Goal: Task Accomplishment & Management: Manage account settings

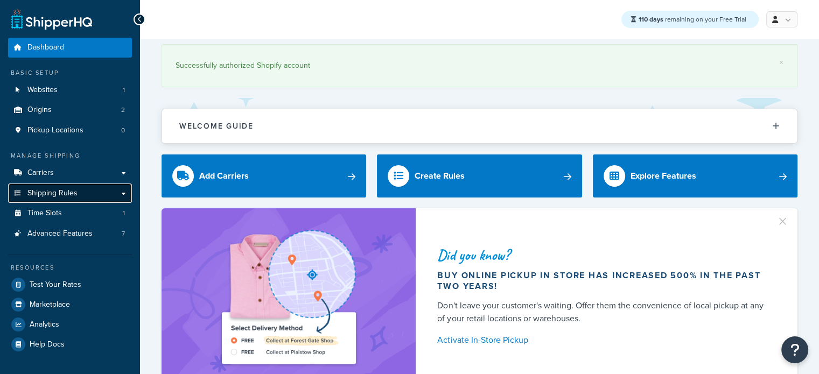
click at [68, 190] on span "Shipping Rules" at bounding box center [52, 193] width 50 height 9
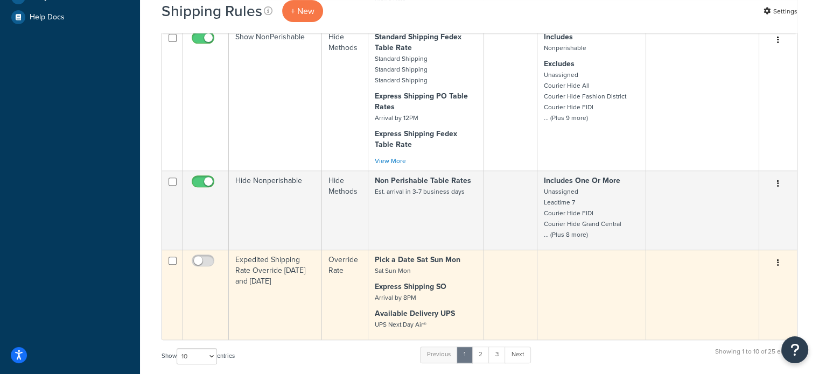
scroll to position [485, 0]
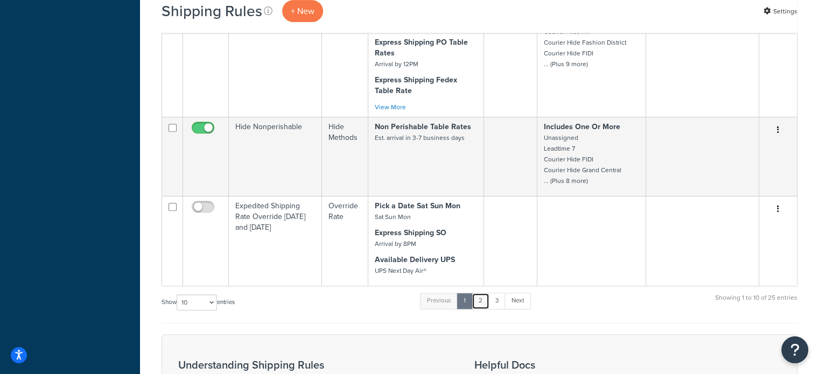
click at [485, 293] on link "2" at bounding box center [481, 301] width 18 height 16
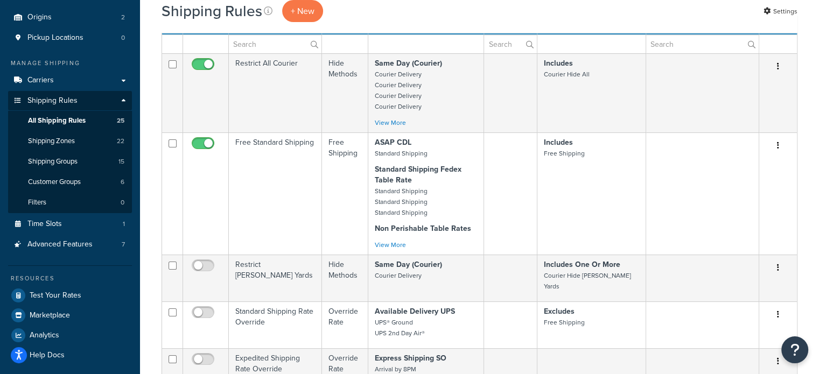
scroll to position [54, 0]
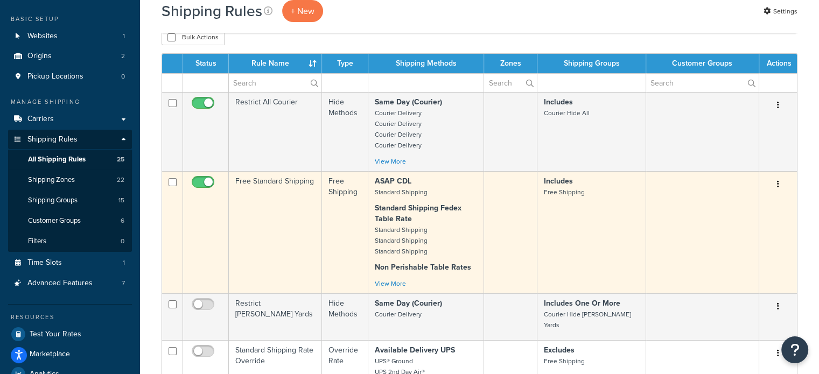
click at [260, 192] on td "Free Standard Shipping" at bounding box center [275, 232] width 93 height 122
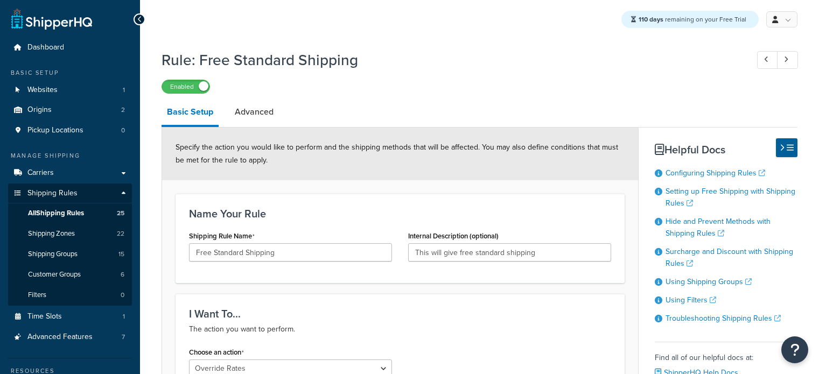
select select "OVERRIDE"
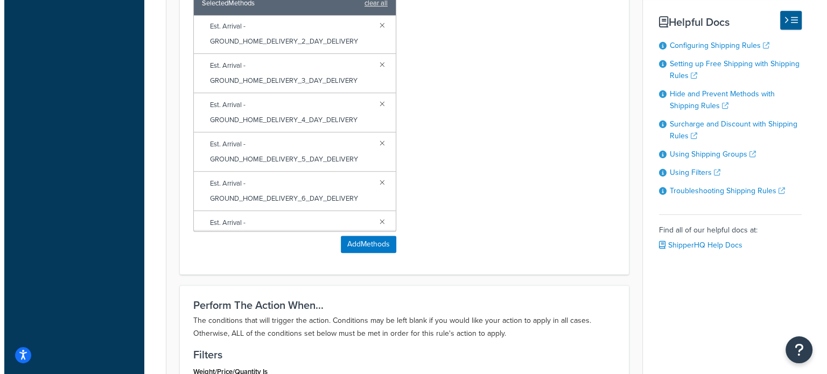
scroll to position [700, 0]
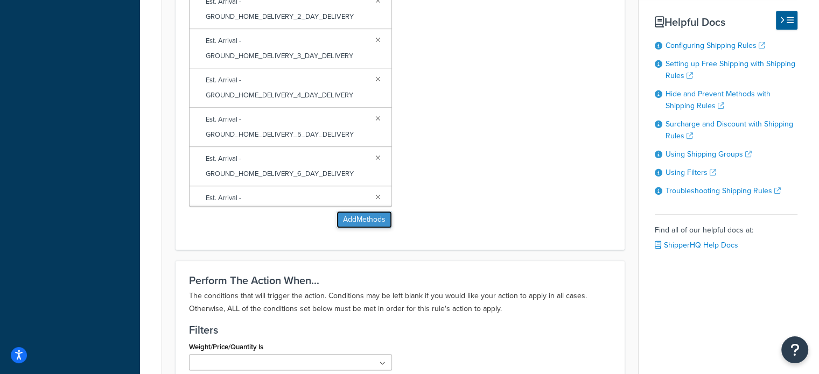
click at [371, 220] on button "Add Methods" at bounding box center [364, 219] width 55 height 17
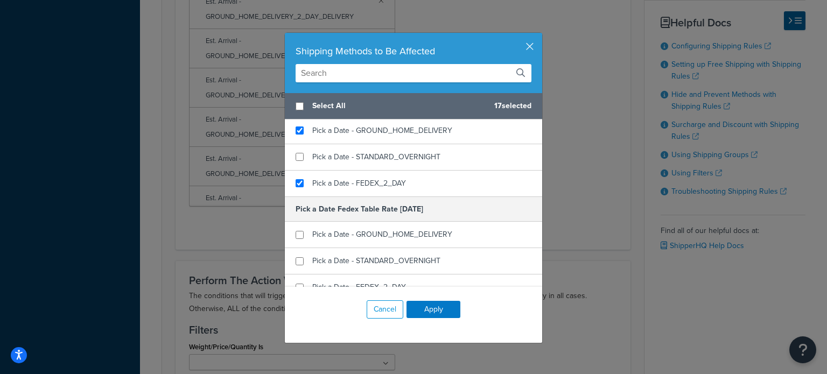
scroll to position [538, 0]
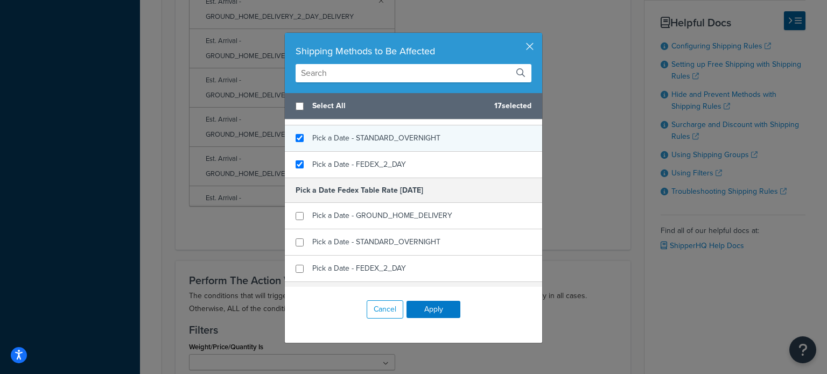
checkbox input "true"
click at [289, 137] on div "Pick a Date - STANDARD_OVERNIGHT" at bounding box center [413, 138] width 257 height 26
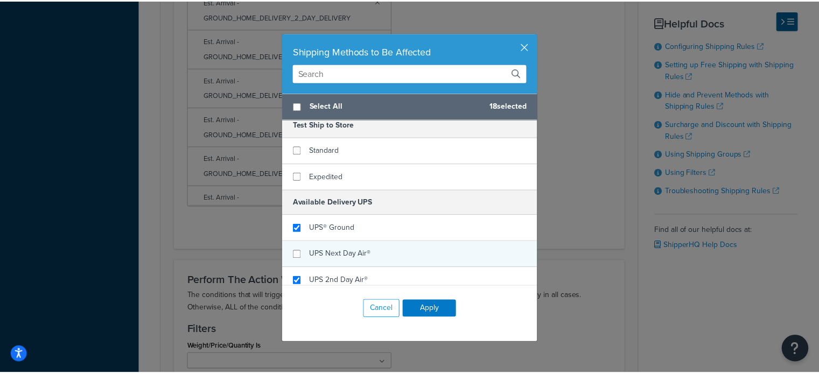
scroll to position [1452, 0]
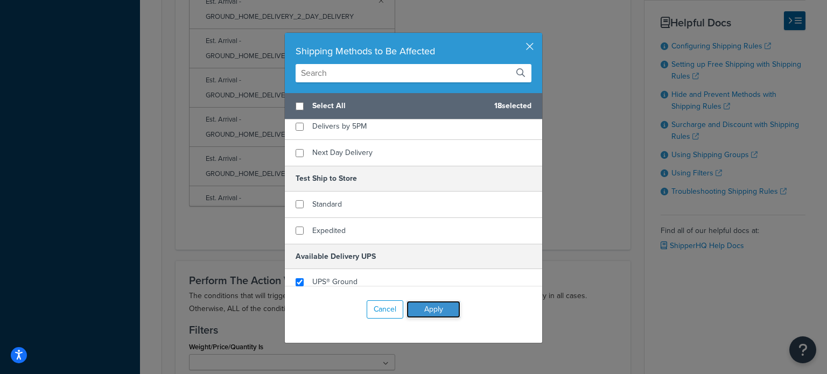
click at [432, 314] on button "Apply" at bounding box center [434, 309] width 54 height 17
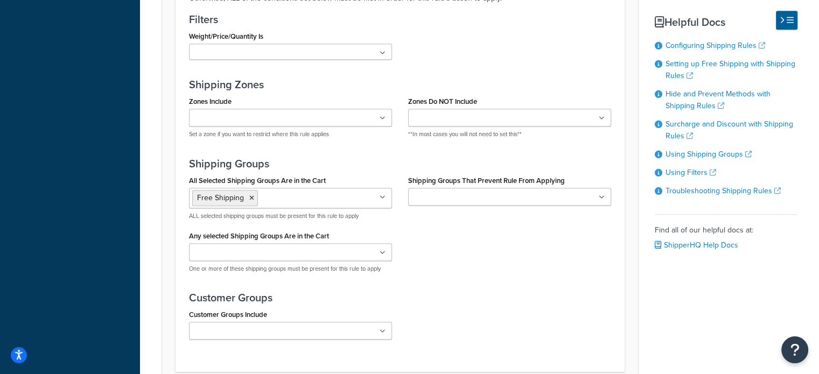
scroll to position [1077, 0]
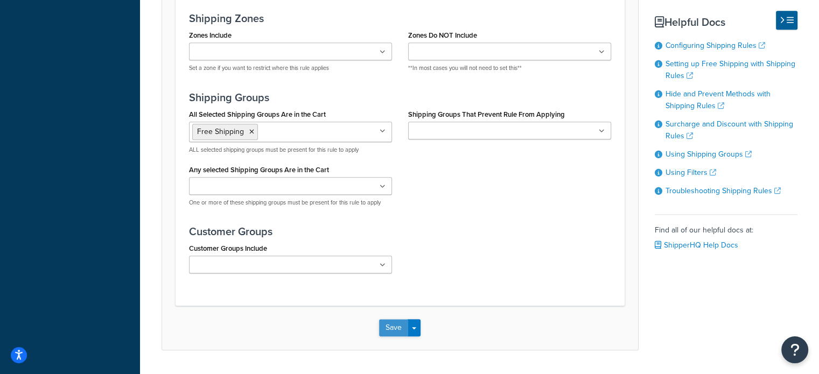
click at [394, 320] on button "Save" at bounding box center [393, 327] width 29 height 17
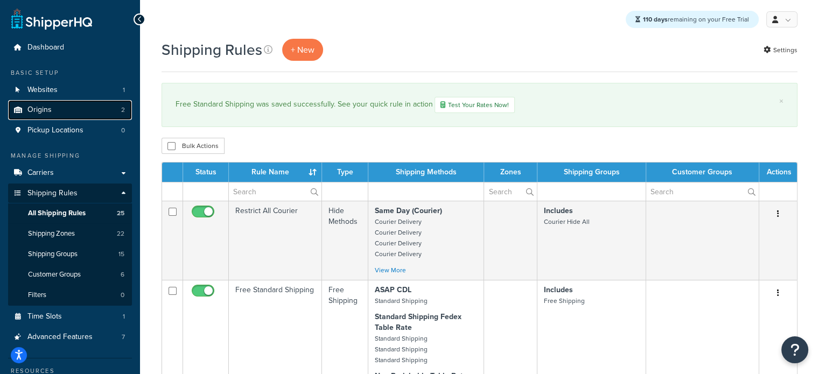
click at [44, 108] on span "Origins" at bounding box center [39, 110] width 24 height 9
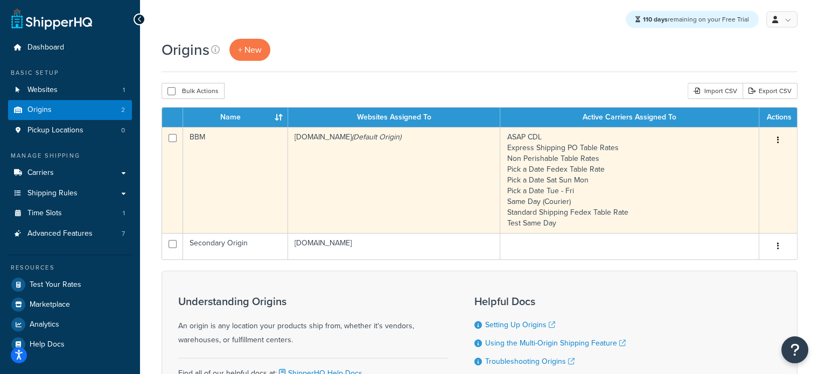
click at [299, 165] on td "bbym-develop-2.myshopify.com (Default Origin)" at bounding box center [394, 180] width 212 height 106
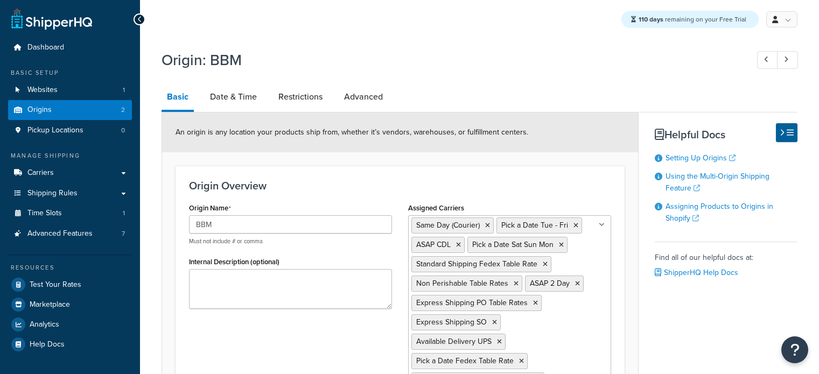
select select "30"
drag, startPoint x: 253, startPoint y: 97, endPoint x: 254, endPoint y: 102, distance: 5.6
click at [253, 97] on link "Date & Time" at bounding box center [234, 97] width 58 height 26
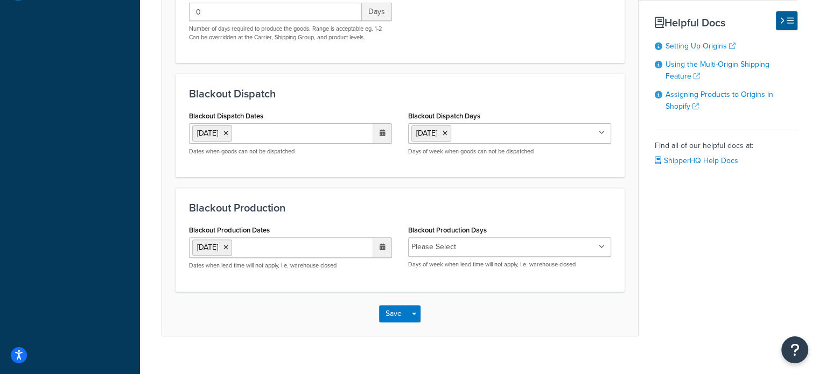
scroll to position [365, 0]
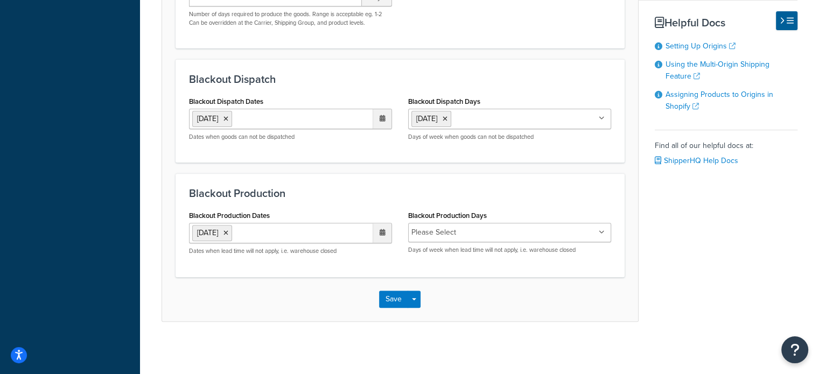
click at [426, 232] on li "Please Select" at bounding box center [433, 232] width 45 height 15
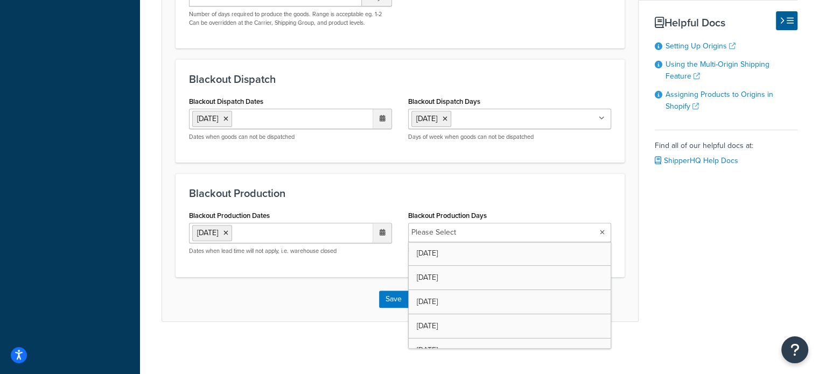
click at [522, 234] on input "Blackout Production Days" at bounding box center [506, 233] width 95 height 12
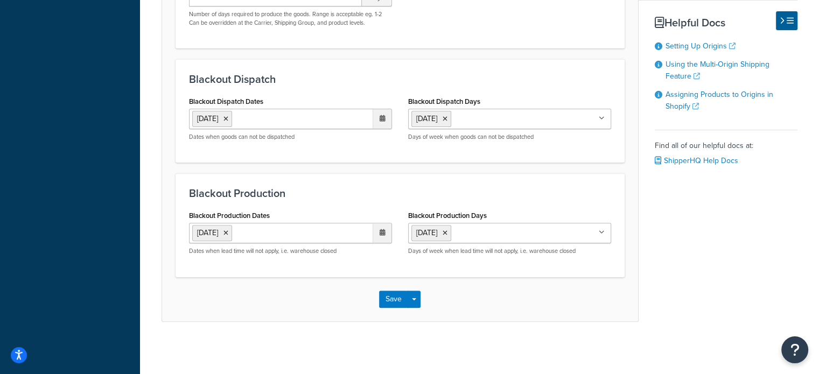
click at [361, 294] on div "Save Save Dropdown Save and Edit Save and Duplicate Save and Create New" at bounding box center [400, 299] width 476 height 44
click at [389, 299] on button "Save" at bounding box center [393, 299] width 29 height 17
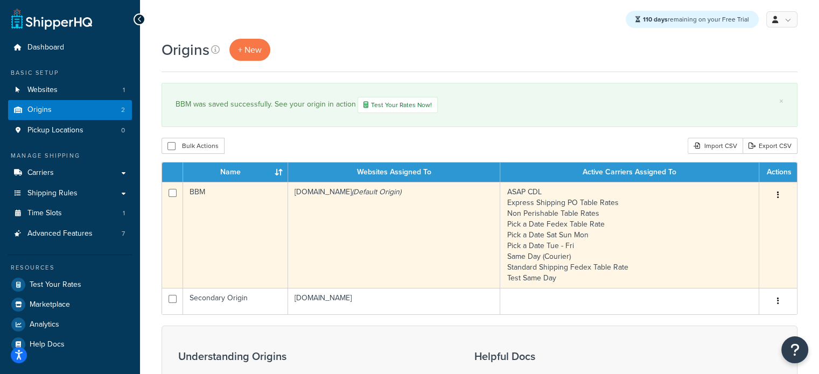
click at [393, 233] on td "bbym-develop-2.myshopify.com (Default Origin)" at bounding box center [394, 235] width 212 height 106
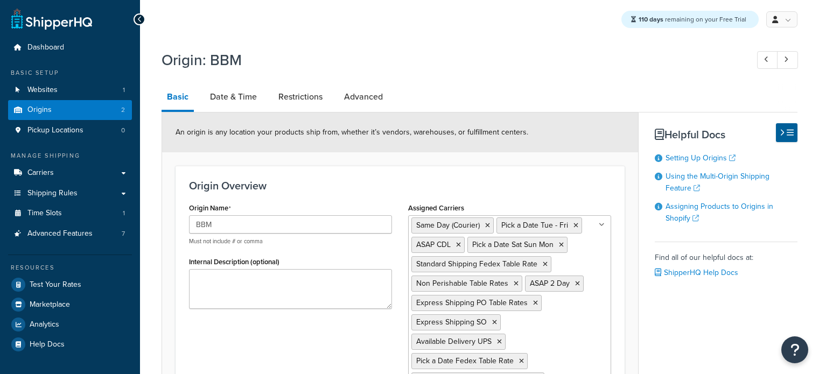
select select "30"
click at [246, 100] on link "Date & Time" at bounding box center [234, 97] width 58 height 26
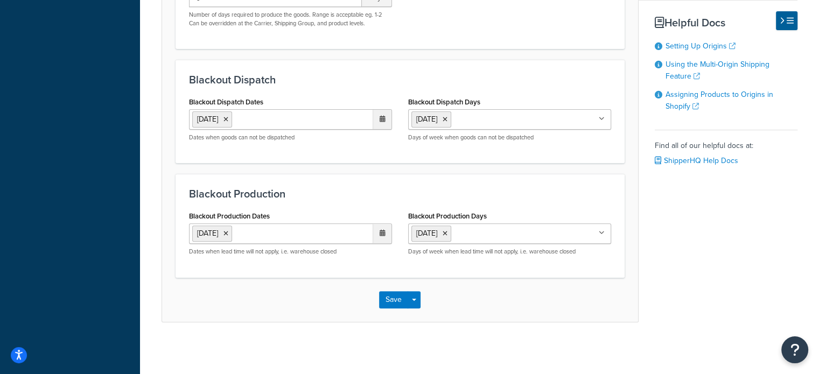
scroll to position [365, 0]
click at [447, 233] on icon at bounding box center [445, 233] width 5 height 6
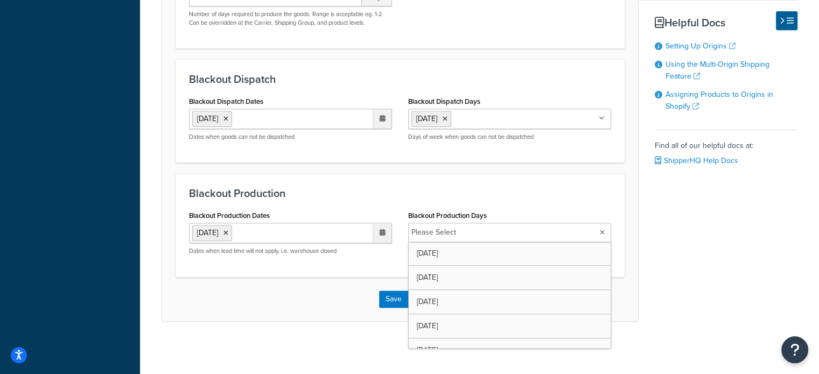
click at [347, 296] on div "Save Save Dropdown Save and Edit Save and Duplicate Save and Create New" at bounding box center [400, 299] width 476 height 44
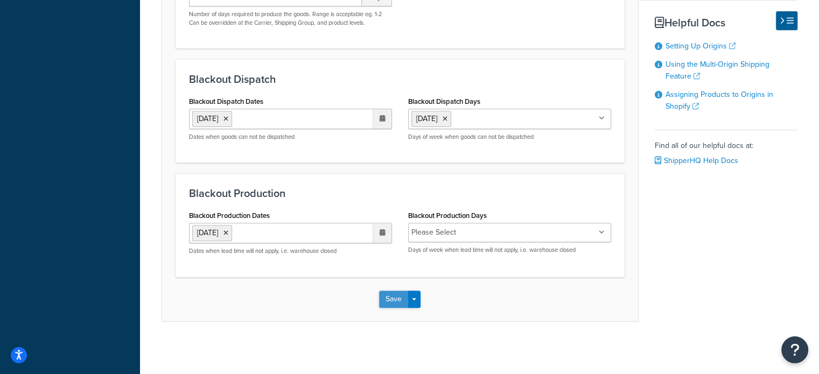
click at [390, 297] on button "Save" at bounding box center [393, 299] width 29 height 17
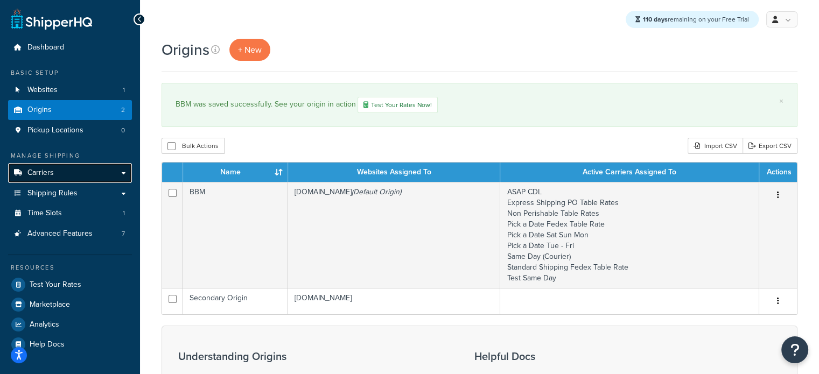
click at [48, 176] on span "Carriers" at bounding box center [40, 173] width 26 height 9
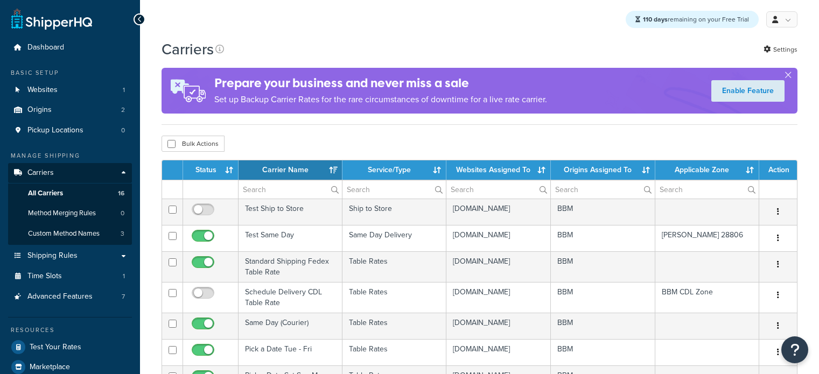
select select "15"
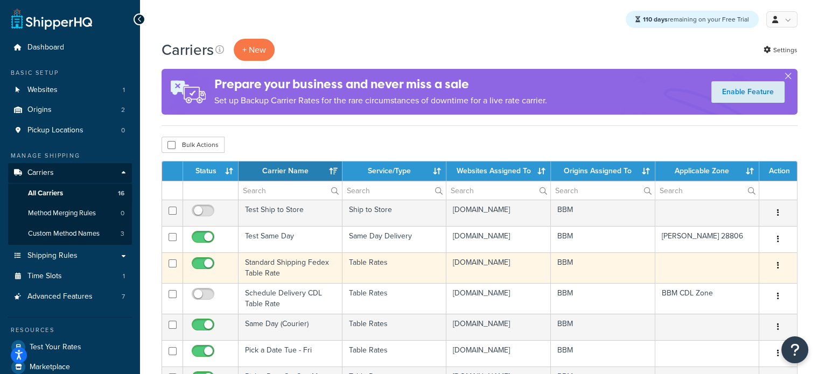
click at [263, 273] on td "Standard Shipping Fedex Table Rate" at bounding box center [291, 268] width 104 height 31
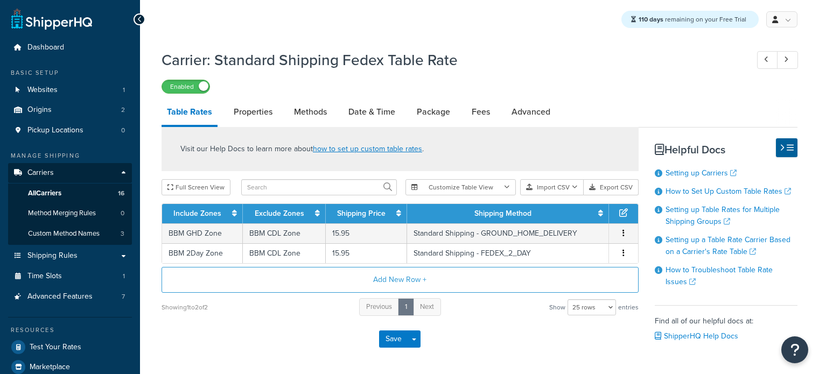
select select "25"
click at [260, 115] on link "Properties" at bounding box center [253, 112] width 50 height 26
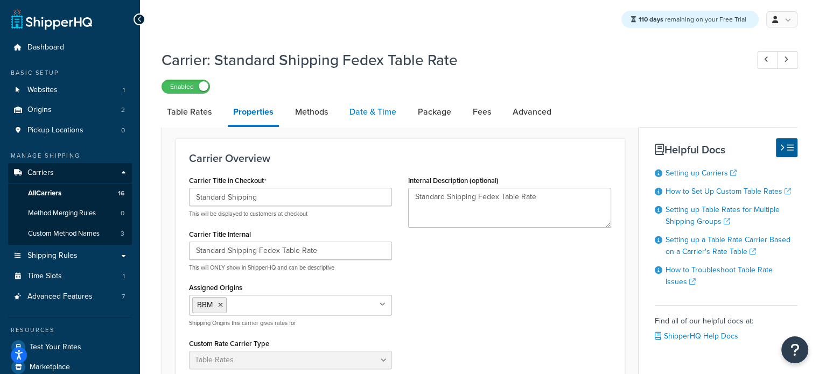
click at [364, 116] on link "Date & Time" at bounding box center [373, 112] width 58 height 26
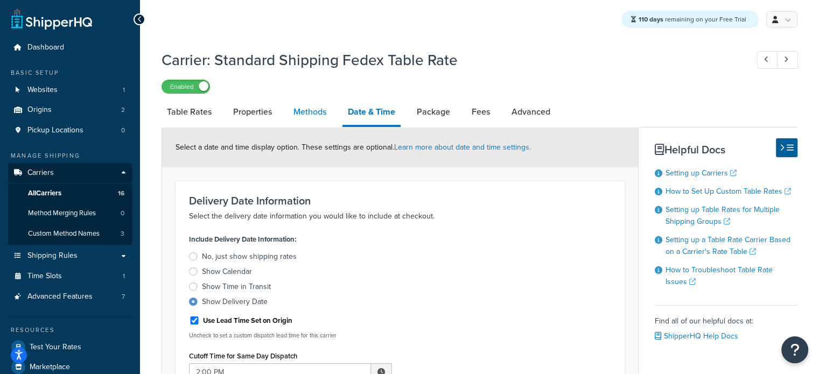
click at [318, 114] on link "Methods" at bounding box center [310, 112] width 44 height 26
select select "25"
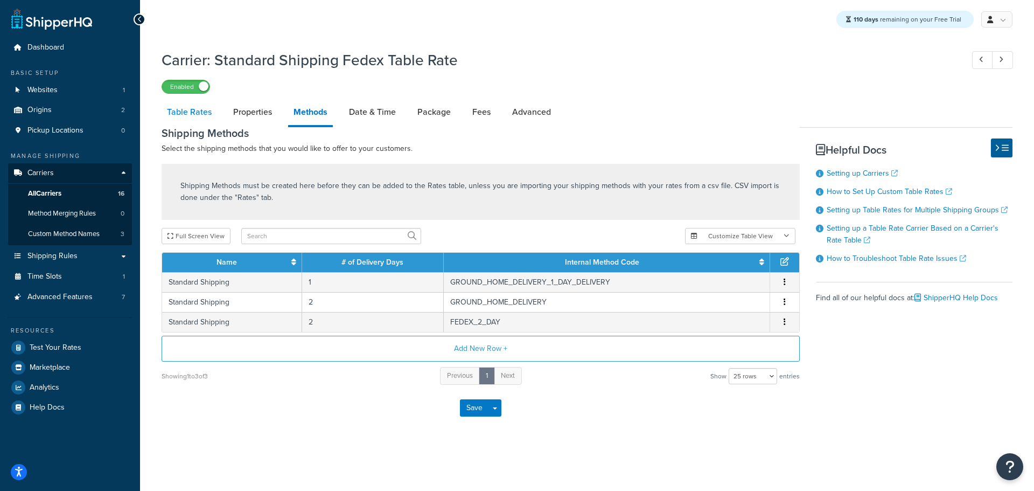
click at [200, 114] on link "Table Rates" at bounding box center [189, 112] width 55 height 26
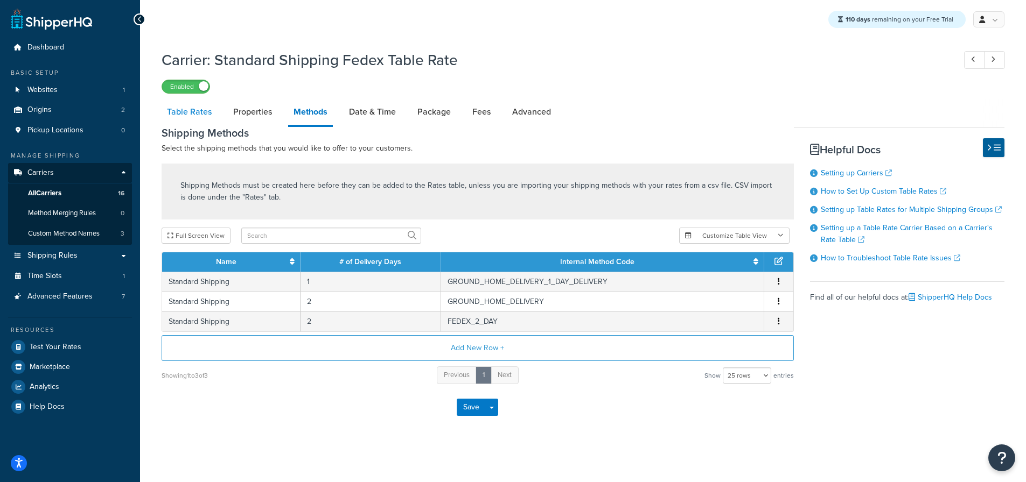
select select "25"
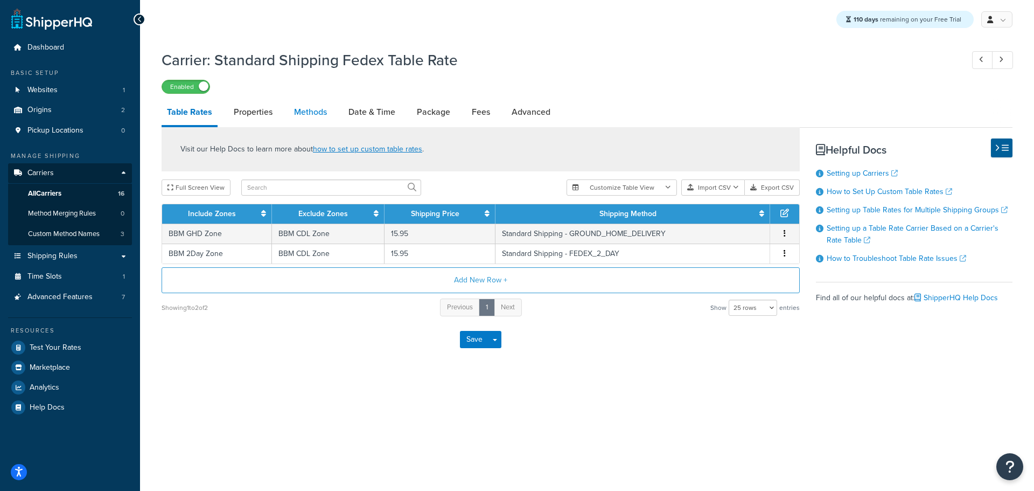
click at [331, 112] on link "Methods" at bounding box center [311, 112] width 44 height 26
select select "25"
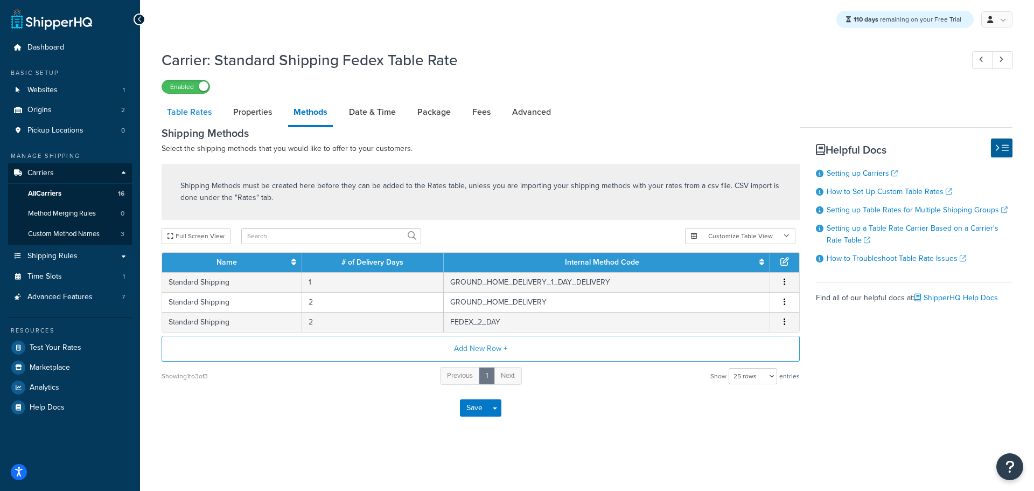
click at [193, 113] on link "Table Rates" at bounding box center [189, 112] width 55 height 26
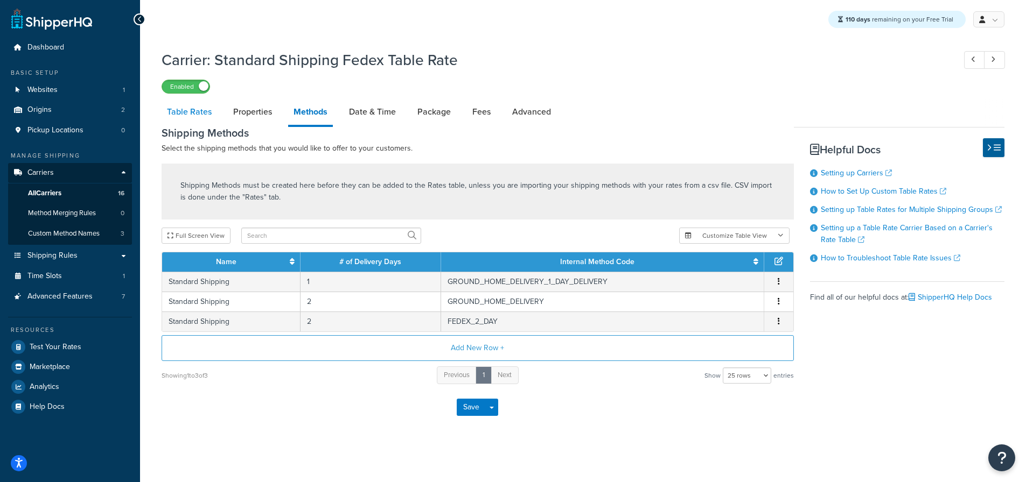
select select "25"
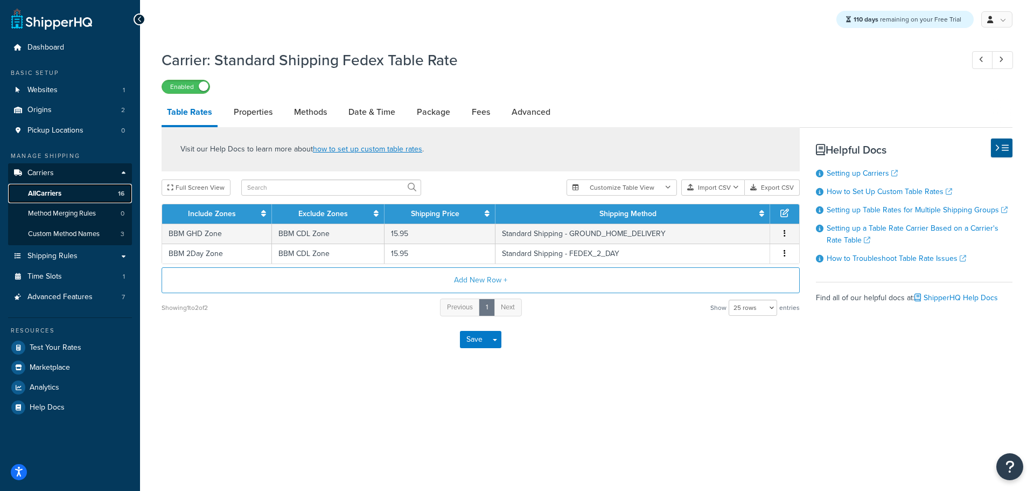
click at [59, 194] on span "All Carriers" at bounding box center [44, 193] width 33 height 9
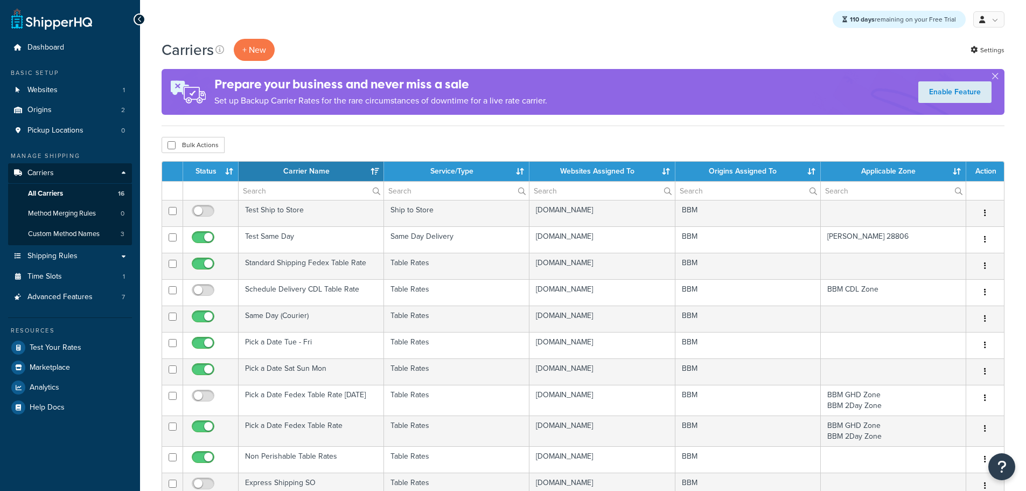
select select "15"
click at [226, 173] on th "Status" at bounding box center [210, 171] width 55 height 19
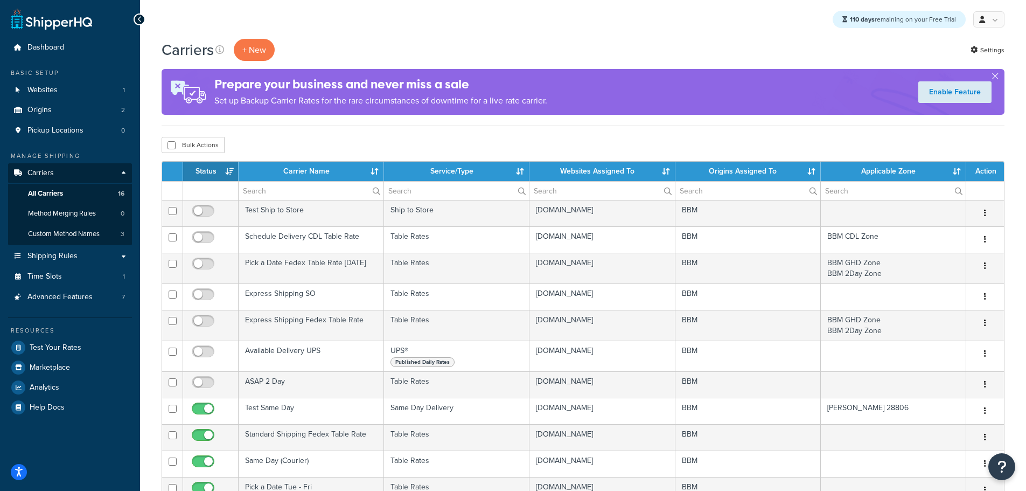
click at [226, 173] on th "Status" at bounding box center [210, 171] width 55 height 19
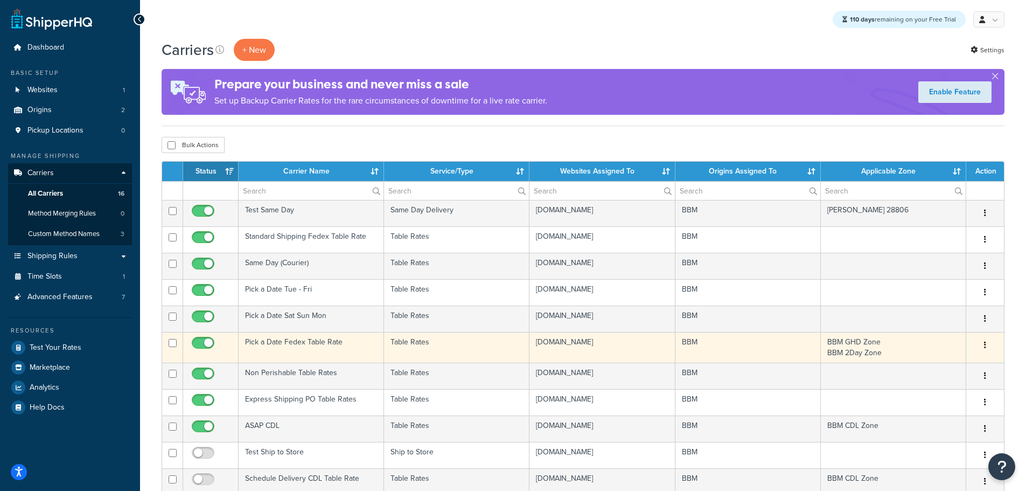
click at [306, 344] on td "Pick a Date Fedex Table Rate" at bounding box center [311, 347] width 145 height 31
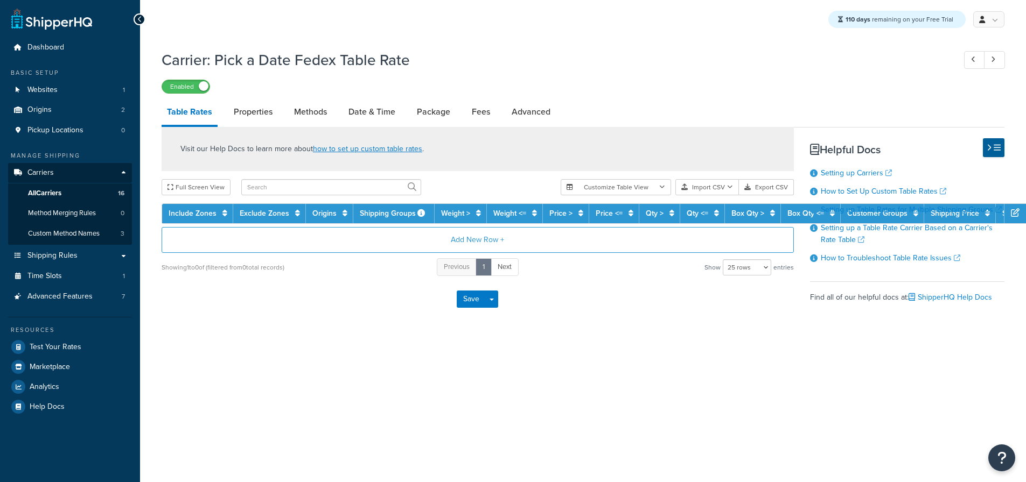
select select "25"
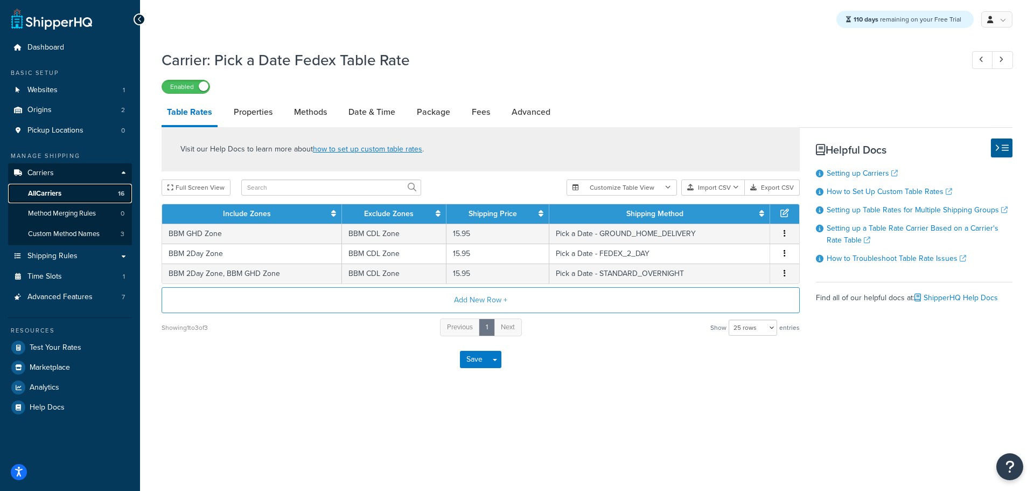
click at [61, 195] on span "All Carriers" at bounding box center [44, 193] width 33 height 9
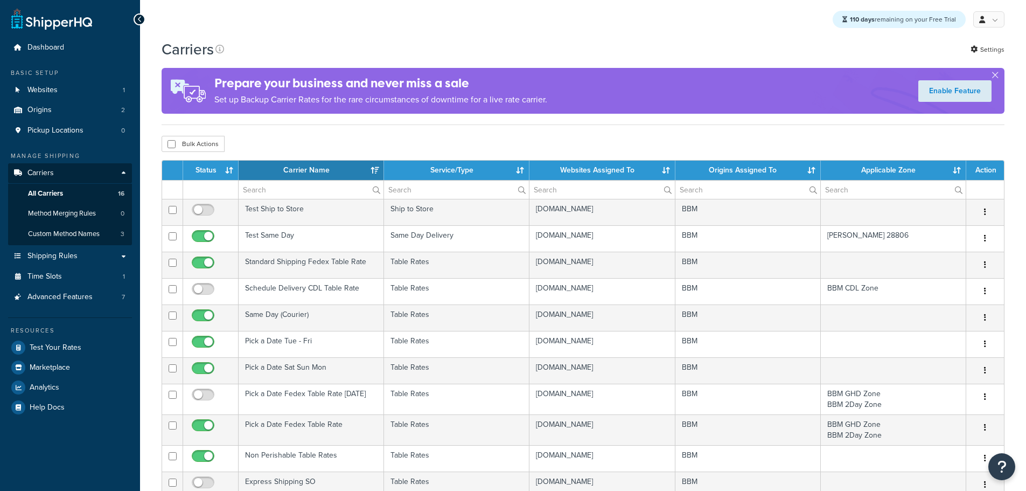
select select "15"
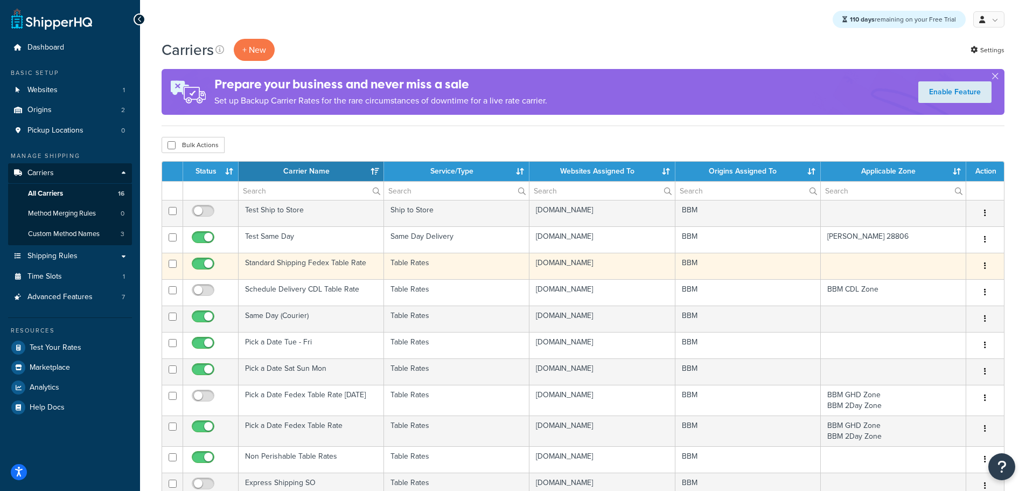
click at [298, 264] on td "Standard Shipping Fedex Table Rate" at bounding box center [311, 266] width 145 height 26
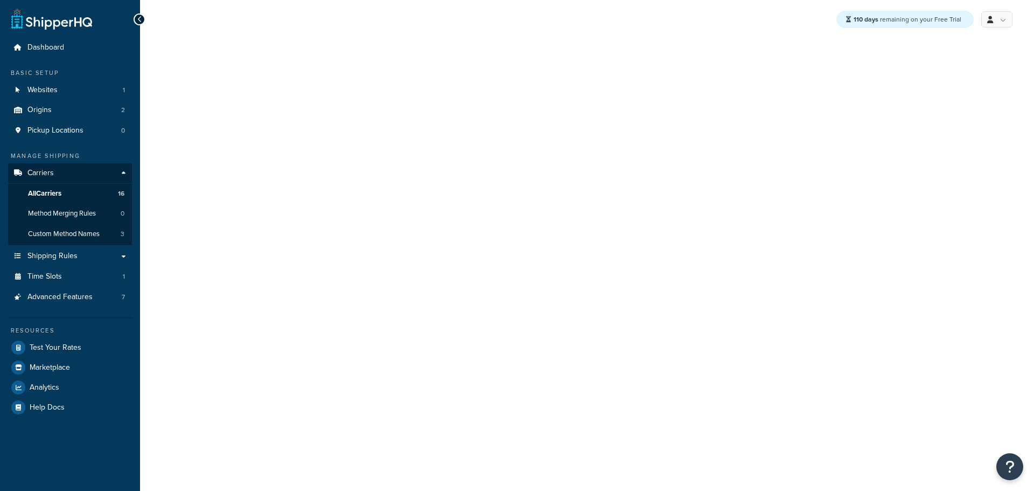
select select "25"
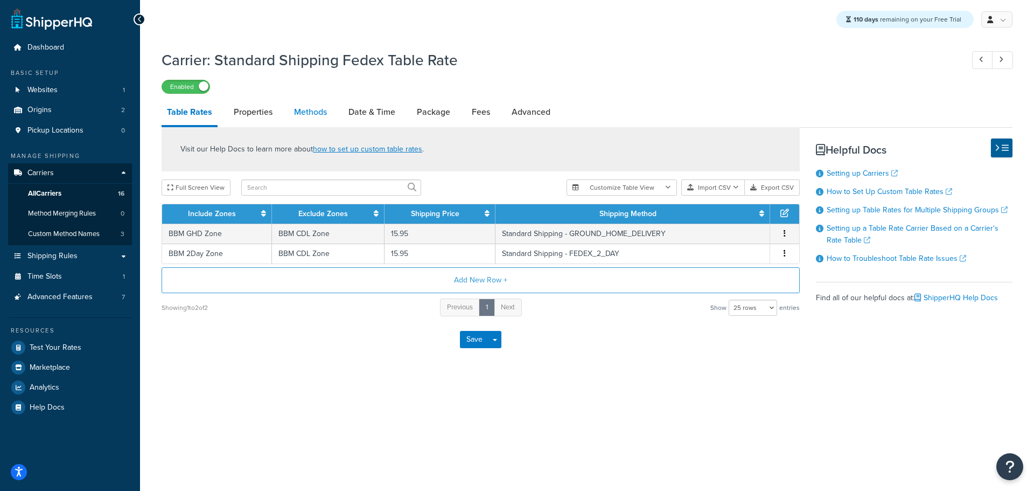
click at [310, 114] on link "Methods" at bounding box center [311, 112] width 44 height 26
select select "25"
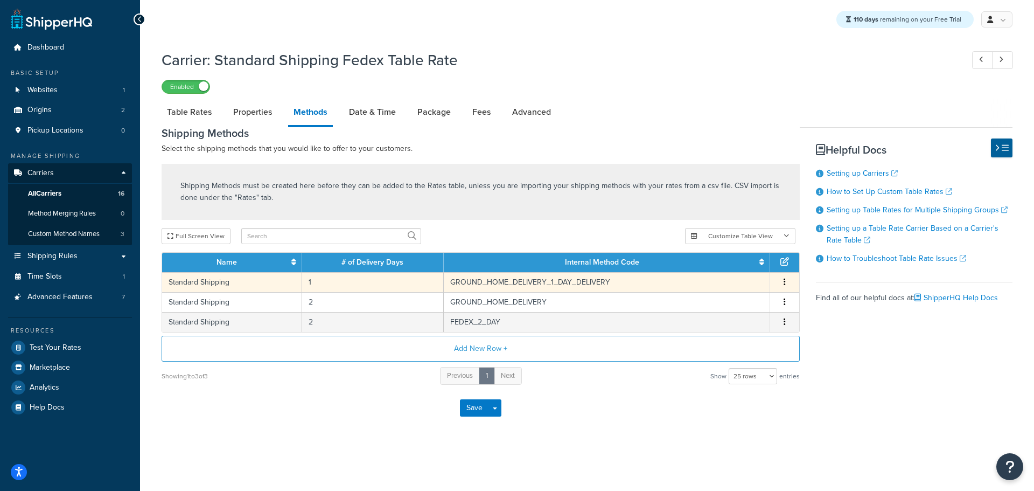
click at [220, 283] on td "Standard Shipping" at bounding box center [232, 282] width 140 height 20
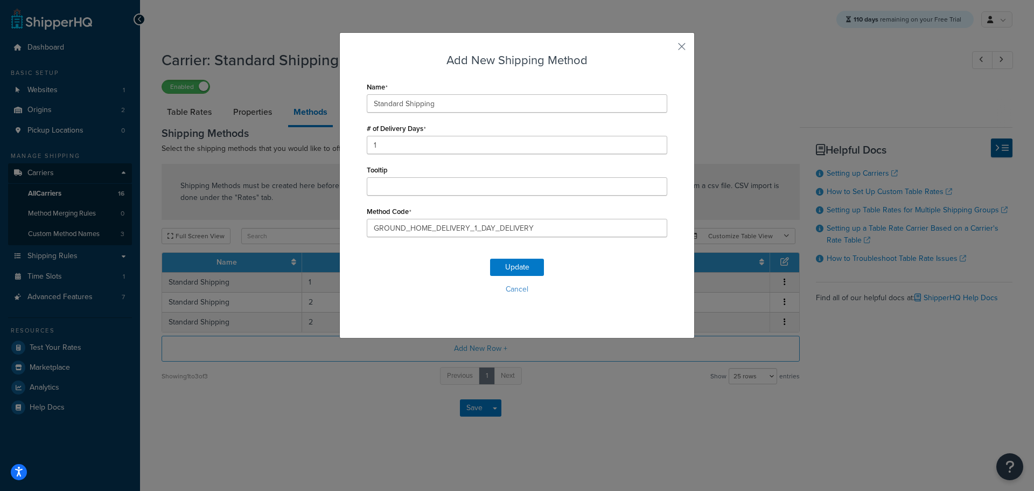
click at [294, 432] on div "Add New Shipping Method Name Standard Shipping # of Delivery Days 1 Tooltip Met…" at bounding box center [517, 245] width 1034 height 491
drag, startPoint x: 445, startPoint y: 101, endPoint x: 316, endPoint y: 100, distance: 129.2
click at [317, 100] on div "Add New Shipping Method Name Standard Shipping # of Delivery Days 1 Tooltip Met…" at bounding box center [517, 245] width 1034 height 491
drag, startPoint x: 421, startPoint y: 103, endPoint x: 349, endPoint y: 108, distance: 72.3
click at [370, 105] on input "Arrival Date" at bounding box center [517, 103] width 300 height 18
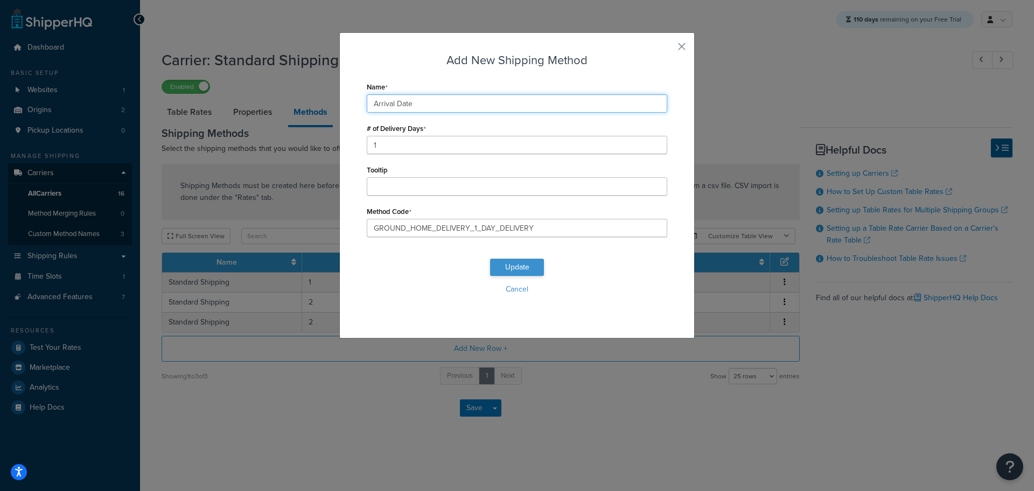
type input "Arrival Date"
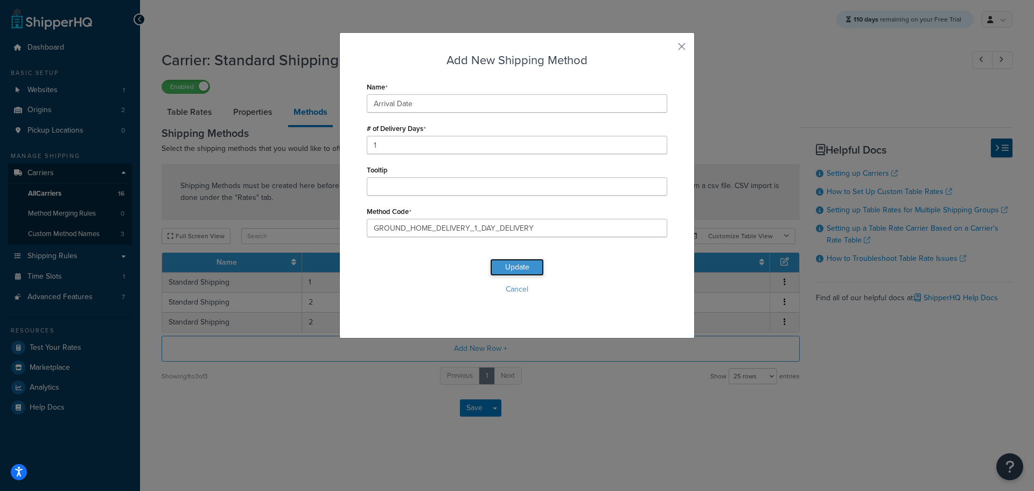
click at [518, 268] on button "Update" at bounding box center [517, 266] width 54 height 17
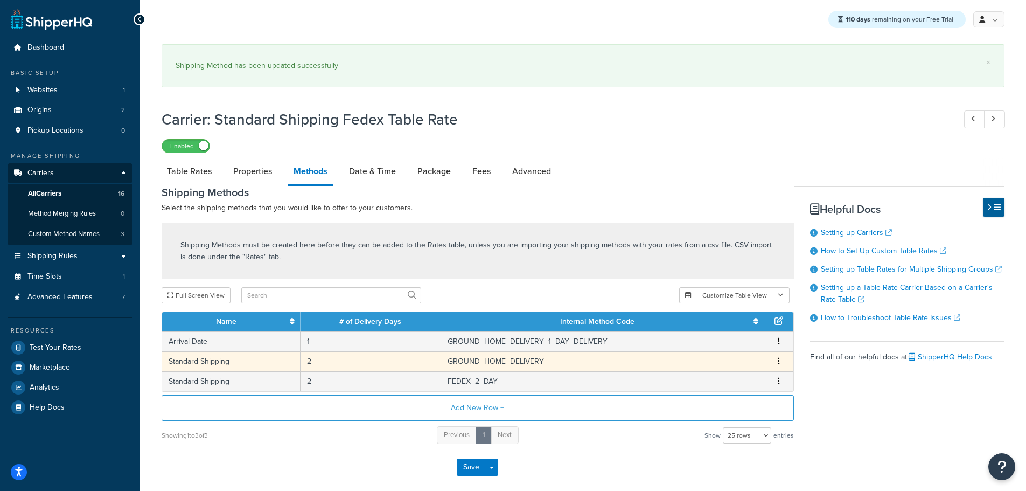
click at [219, 353] on td "Standard Shipping" at bounding box center [231, 361] width 138 height 20
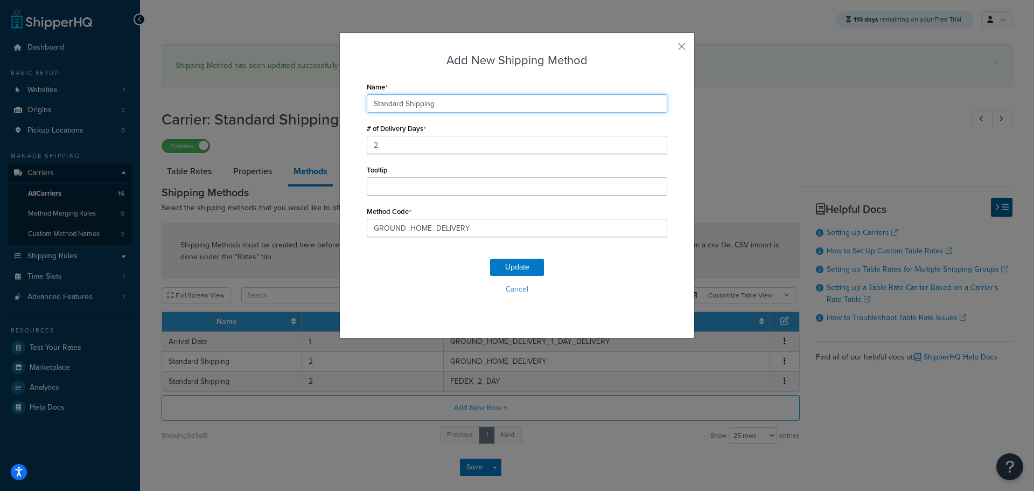
drag, startPoint x: 370, startPoint y: 104, endPoint x: 329, endPoint y: 109, distance: 41.8
click at [330, 109] on div "Add New Shipping Method Name Standard Shipping # of Delivery Days 2 Tooltip Met…" at bounding box center [517, 245] width 1034 height 491
paste input "Arrival Date"
type input "Arrival Date"
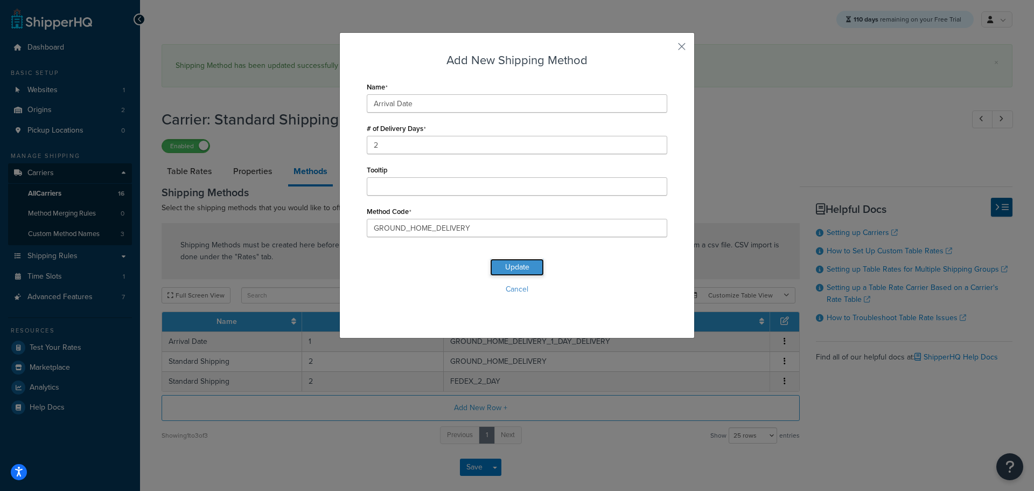
click at [513, 268] on button "Update" at bounding box center [517, 266] width 54 height 17
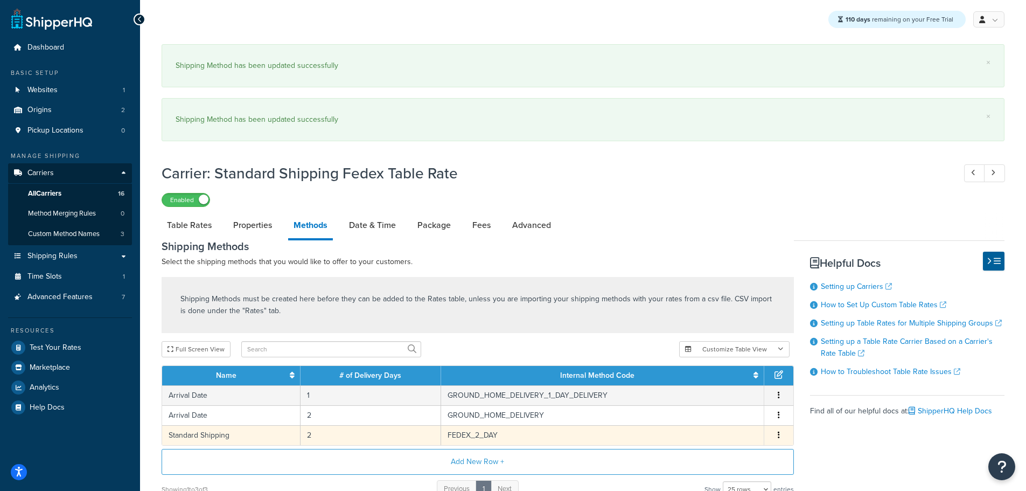
click at [219, 421] on td "Arrival Date" at bounding box center [231, 415] width 138 height 20
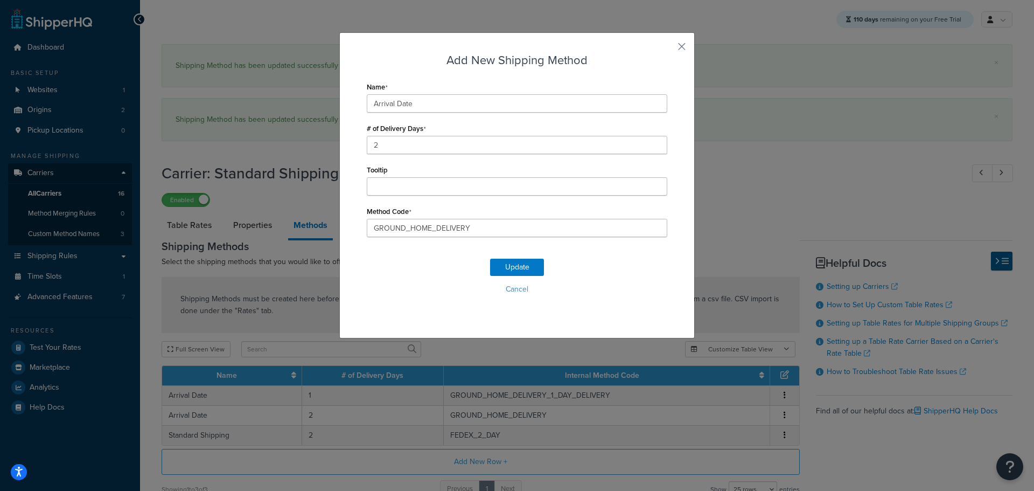
drag, startPoint x: 526, startPoint y: 282, endPoint x: 504, endPoint y: 318, distance: 41.8
click at [526, 285] on button "Cancel" at bounding box center [517, 289] width 300 height 16
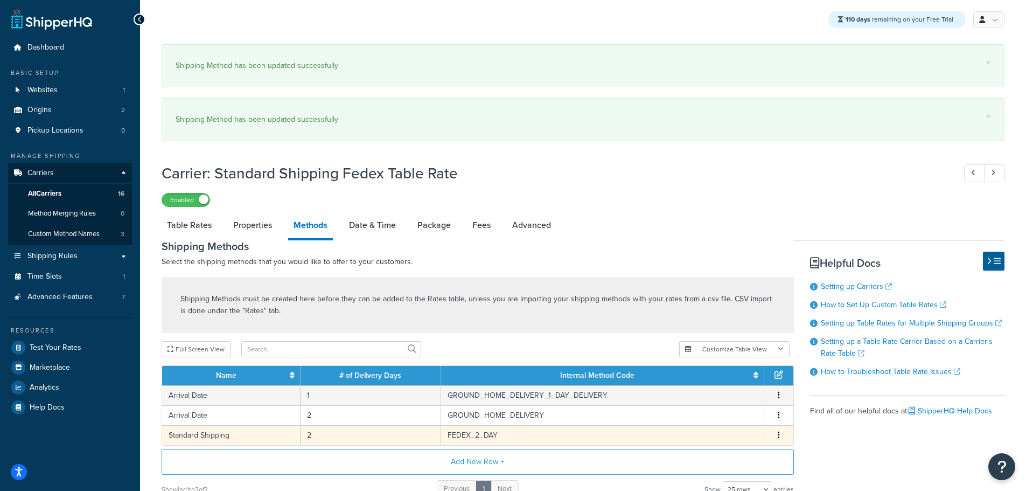
click at [226, 438] on td "Standard Shipping" at bounding box center [231, 435] width 138 height 20
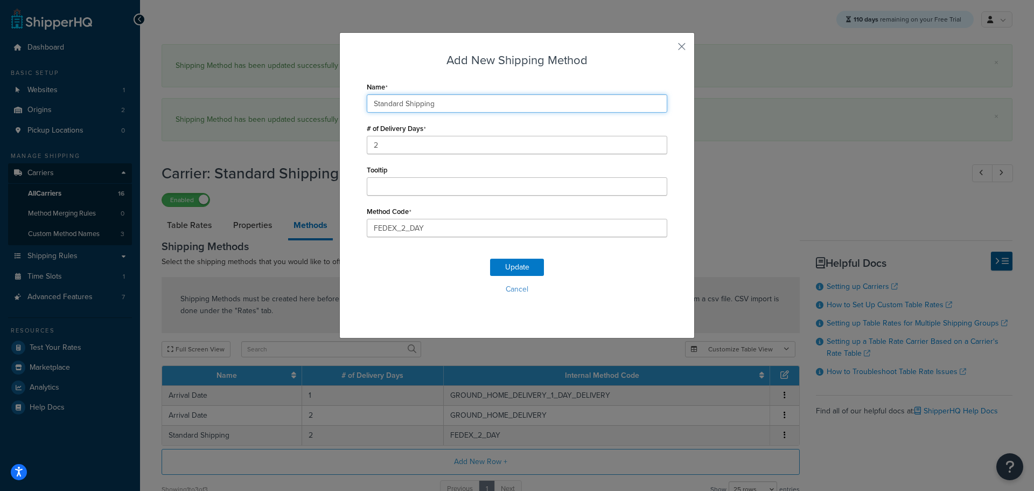
drag, startPoint x: 367, startPoint y: 105, endPoint x: 284, endPoint y: 109, distance: 83.0
click at [288, 109] on div "Add New Shipping Method Name Standard Shipping # of Delivery Days 2 Tooltip Met…" at bounding box center [517, 245] width 1034 height 491
paste input "Arrival Date"
type input "Arrival Date"
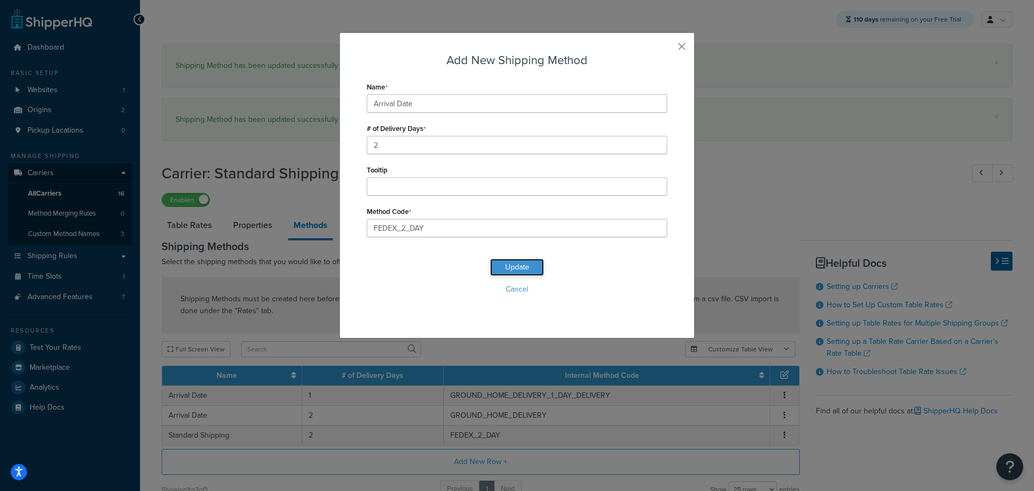
click at [516, 270] on button "Update" at bounding box center [517, 266] width 54 height 17
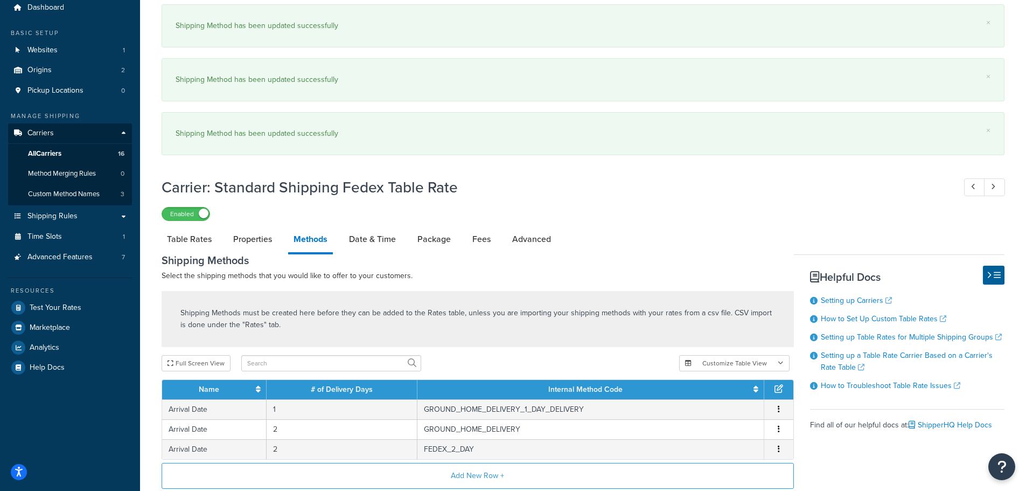
scroll to position [154, 0]
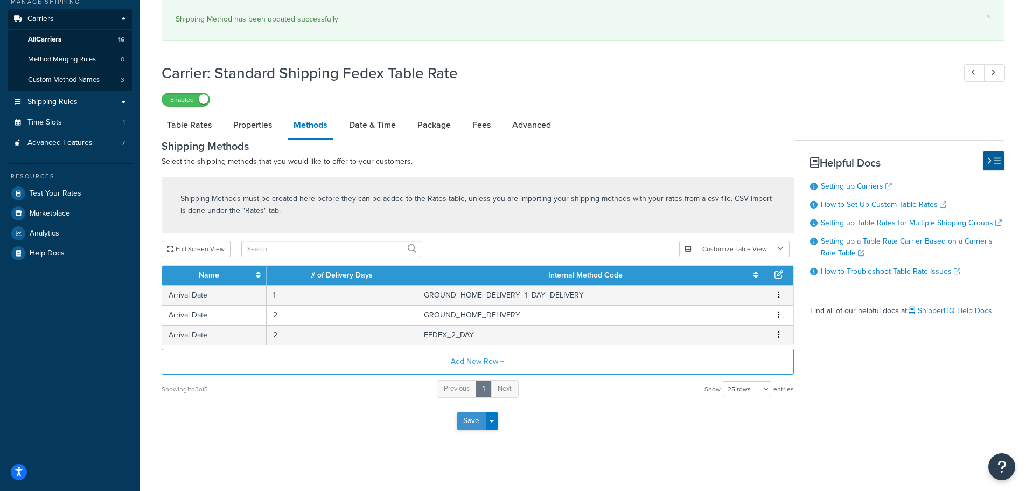
click at [465, 421] on button "Save" at bounding box center [471, 420] width 29 height 17
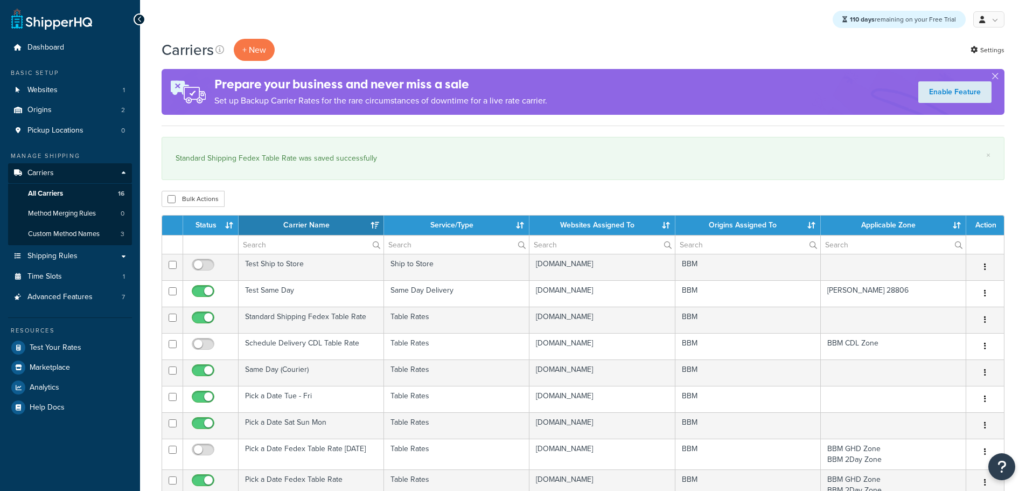
select select "15"
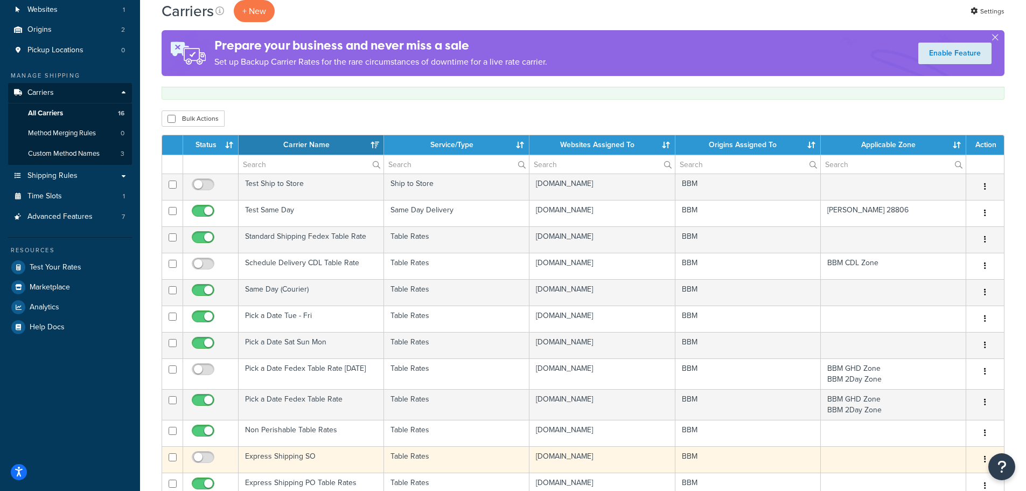
scroll to position [108, 0]
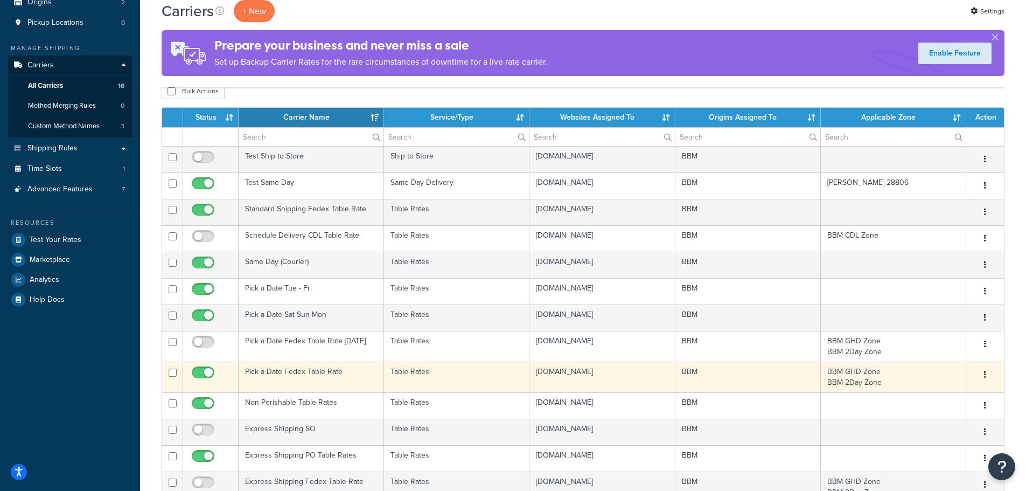
click at [285, 372] on td "Pick a Date Fedex Table Rate" at bounding box center [311, 376] width 145 height 31
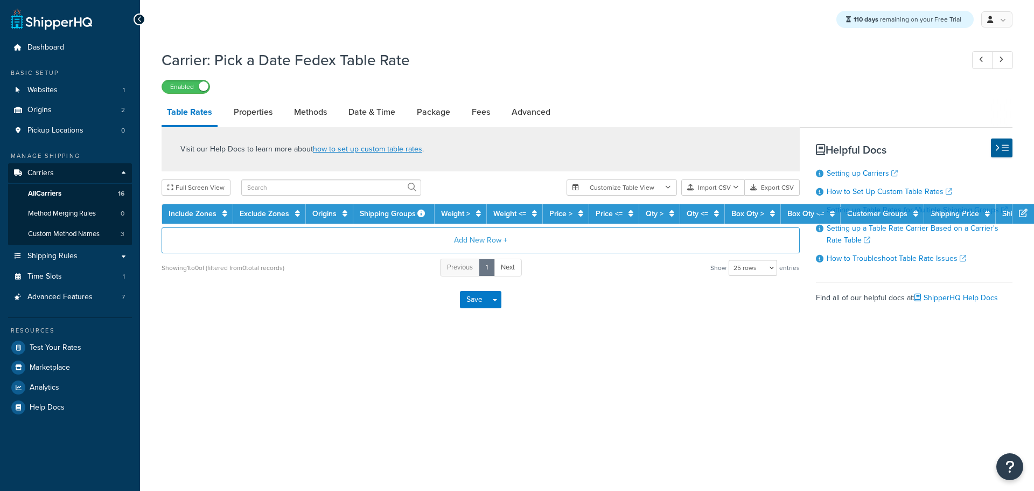
select select "25"
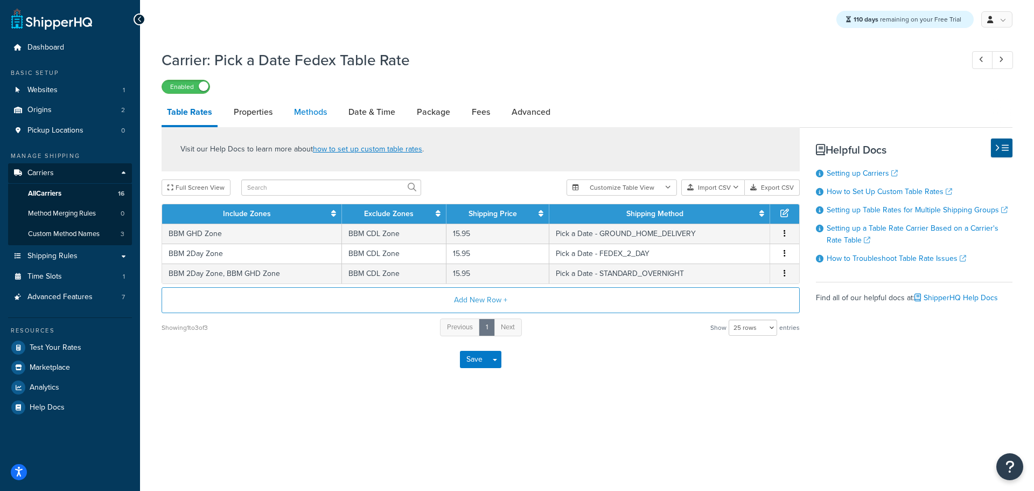
click at [313, 108] on link "Methods" at bounding box center [311, 112] width 44 height 26
select select "25"
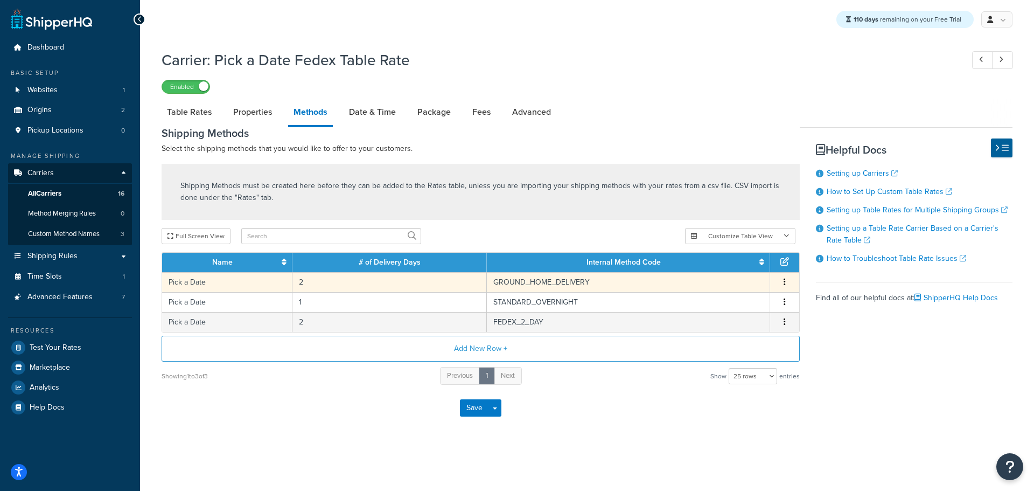
click at [199, 281] on td "Pick a Date" at bounding box center [227, 282] width 130 height 20
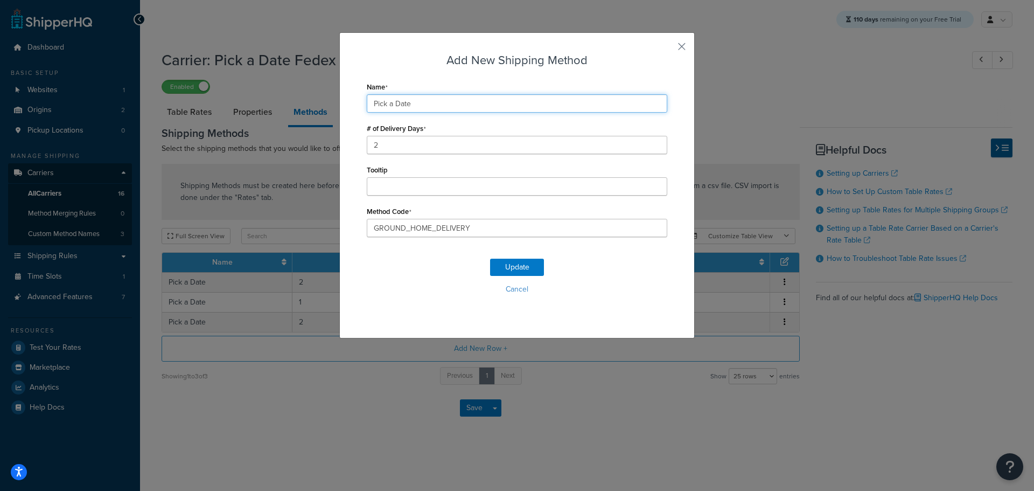
drag, startPoint x: 420, startPoint y: 105, endPoint x: 351, endPoint y: 104, distance: 68.9
click at [351, 104] on div "Add New Shipping Method Name Pick a Date # of Delivery Days 2 Tooltip Method Co…" at bounding box center [516, 185] width 355 height 306
paste input "Schedule Delivery"
type input "Schedule Delivery"
click at [516, 267] on button "Update" at bounding box center [517, 266] width 54 height 17
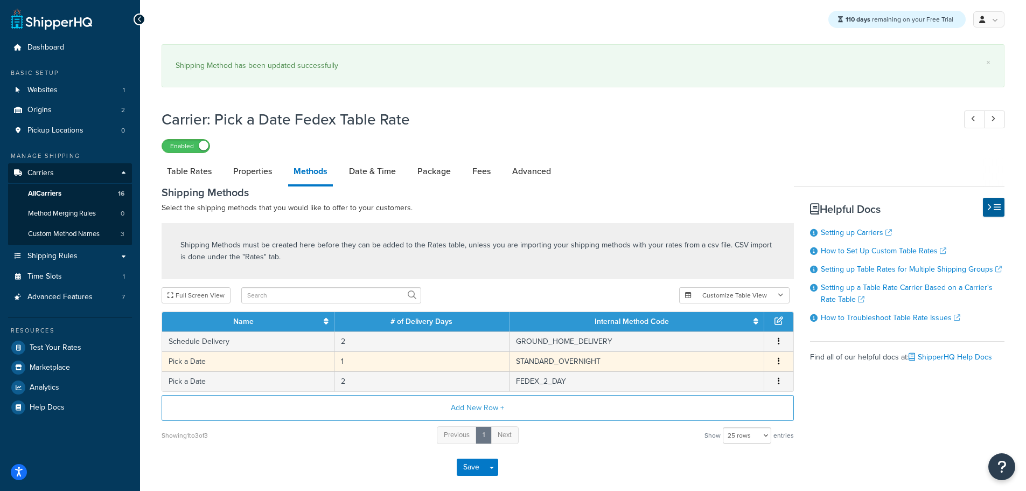
click at [198, 360] on td "Pick a Date" at bounding box center [248, 361] width 172 height 20
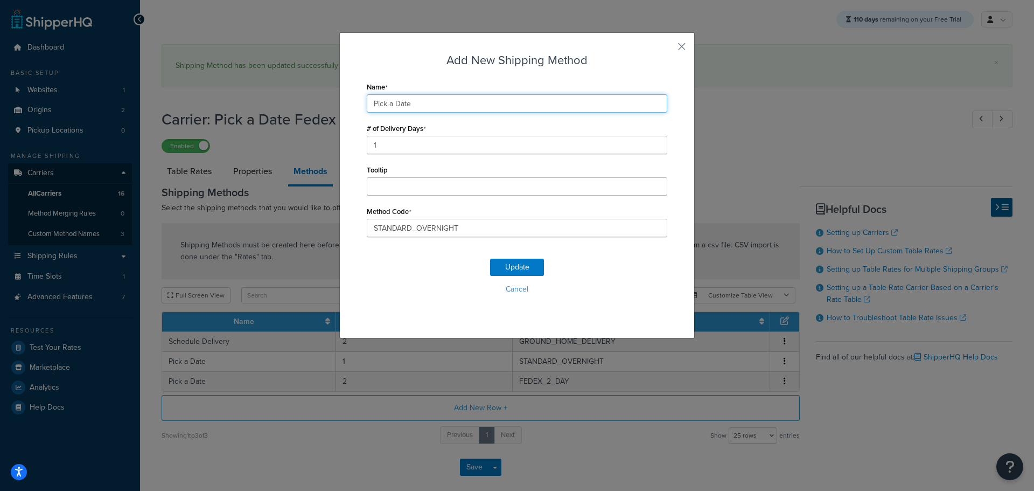
drag, startPoint x: 425, startPoint y: 104, endPoint x: 295, endPoint y: 101, distance: 129.8
click at [295, 101] on div "Add New Shipping Method Name Pick a Date # of Delivery Days 1 Tooltip Method Co…" at bounding box center [517, 245] width 1034 height 491
paste input "Schedule Delivery"
type input "Schedule Delivery"
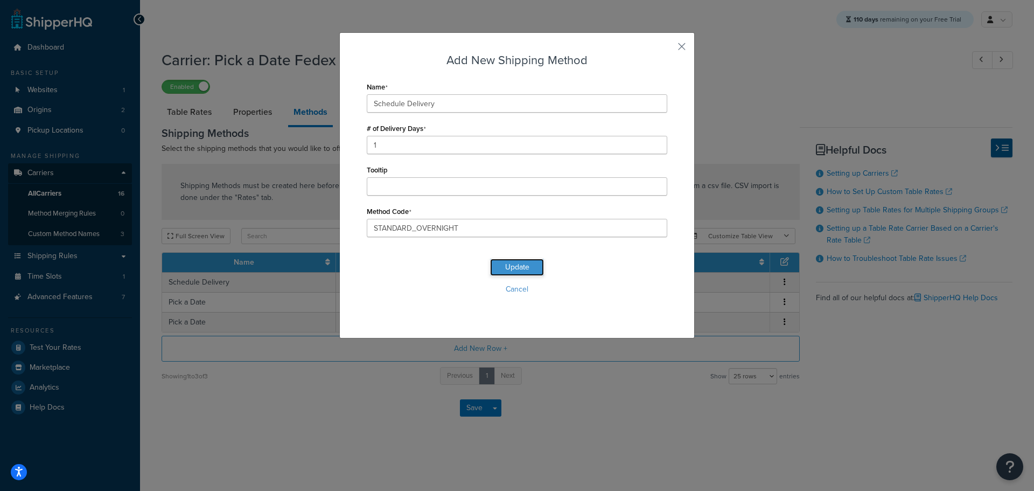
click at [513, 267] on button "Update" at bounding box center [517, 266] width 54 height 17
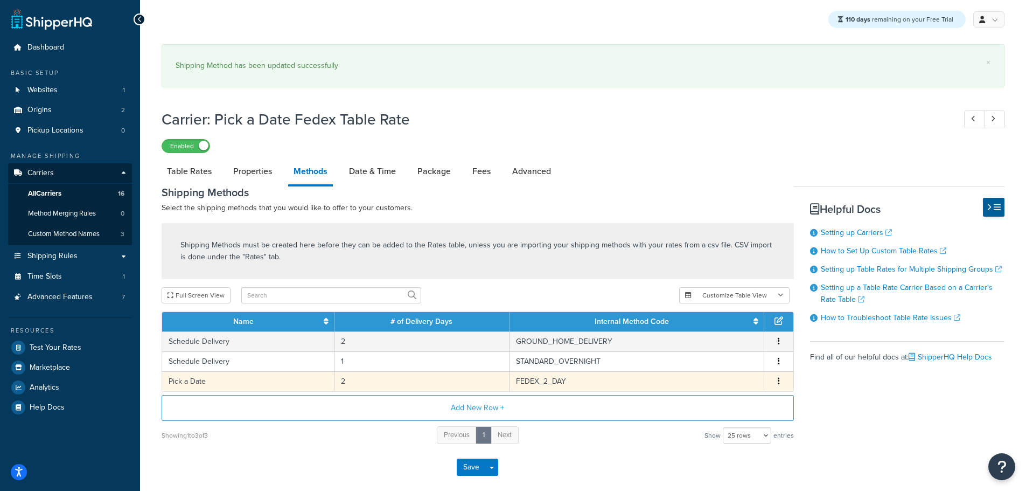
click at [205, 381] on td "Pick a Date" at bounding box center [248, 381] width 172 height 20
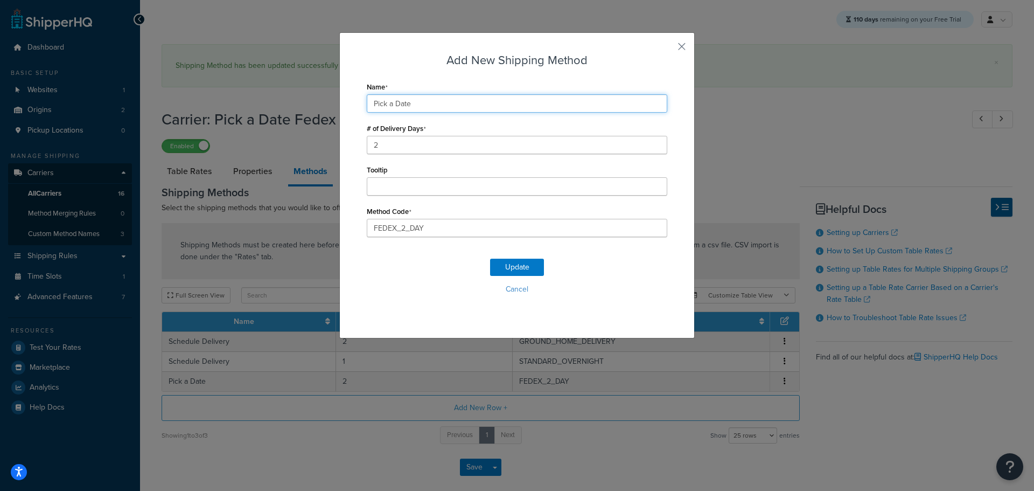
drag, startPoint x: 419, startPoint y: 100, endPoint x: 279, endPoint y: 104, distance: 140.1
click at [279, 103] on div "Add New Shipping Method Name Pick a Date # of Delivery Days 2 Tooltip Method Co…" at bounding box center [517, 245] width 1034 height 491
paste input "Schedule Delivery"
type input "Schedule Delivery"
click at [517, 264] on button "Update" at bounding box center [517, 266] width 54 height 17
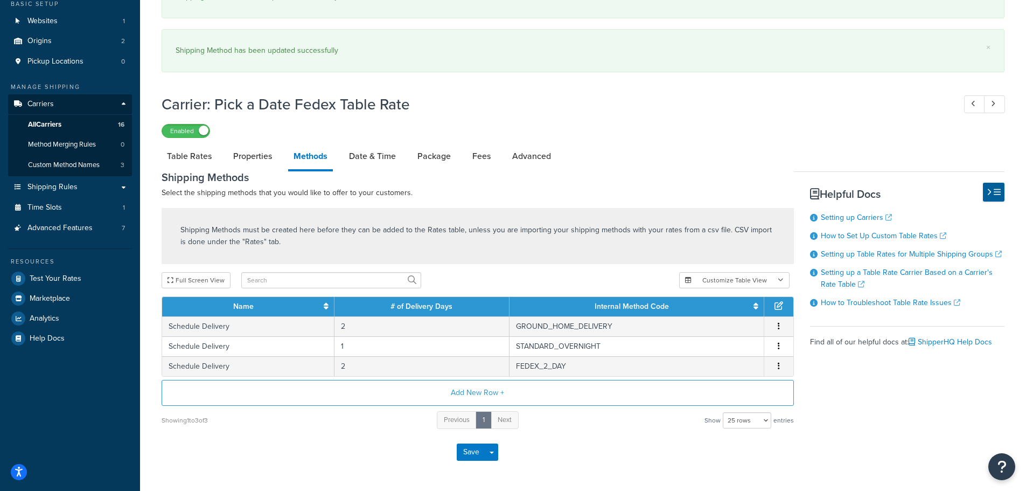
scroll to position [100, 0]
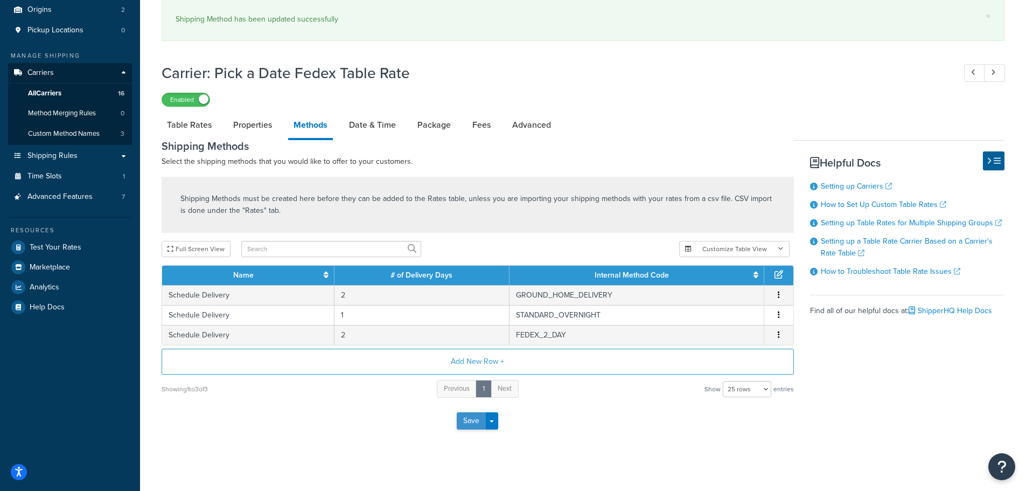
click at [473, 420] on button "Save" at bounding box center [471, 420] width 29 height 17
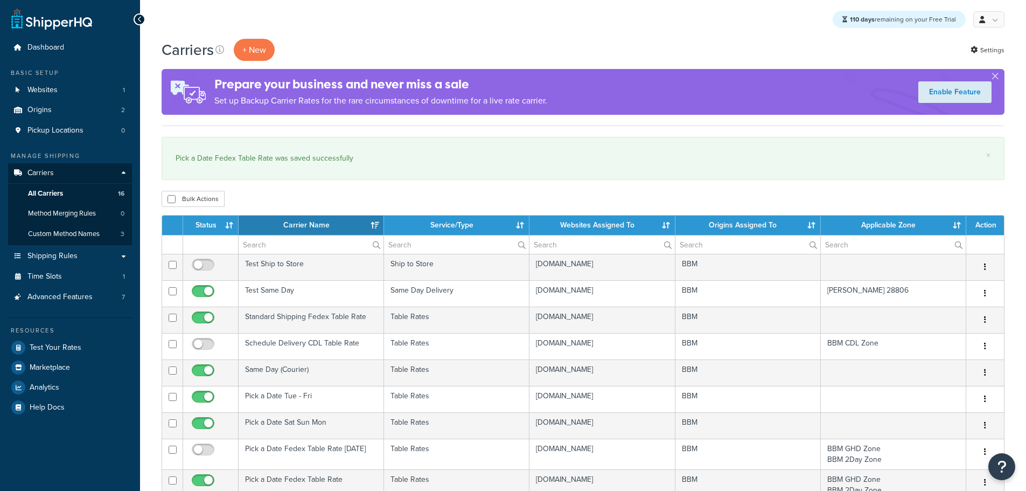
select select "15"
